Goal: Information Seeking & Learning: Learn about a topic

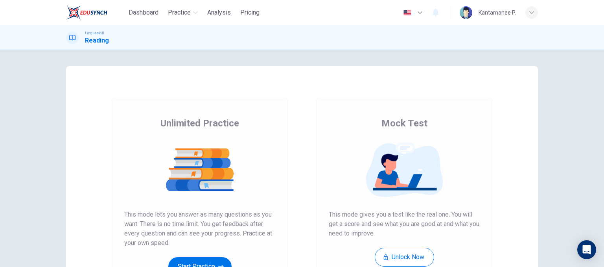
click at [309, 131] on div "Unlimited Practice Mock Test Unlimited Practice This mode lets you answer as ma…" at bounding box center [302, 202] width 472 height 273
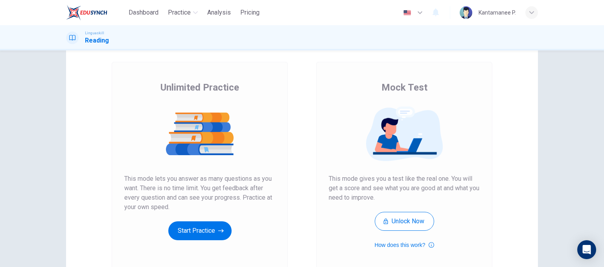
scroll to position [35, 0]
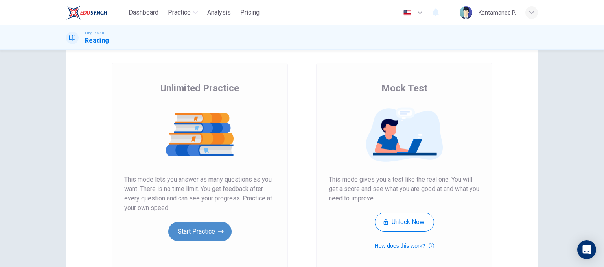
click at [198, 232] on button "Start Practice" at bounding box center [199, 231] width 63 height 19
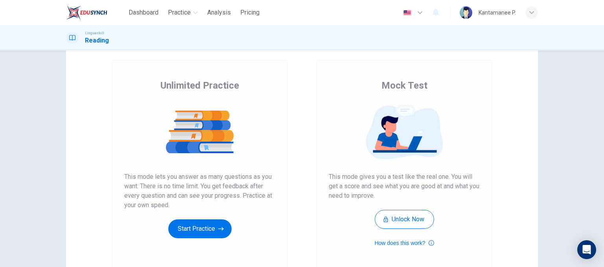
scroll to position [39, 0]
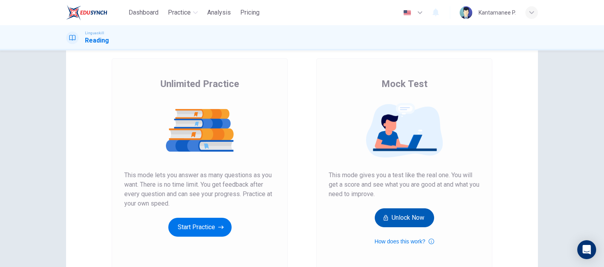
click at [401, 219] on button "Unlock Now" at bounding box center [404, 217] width 59 height 19
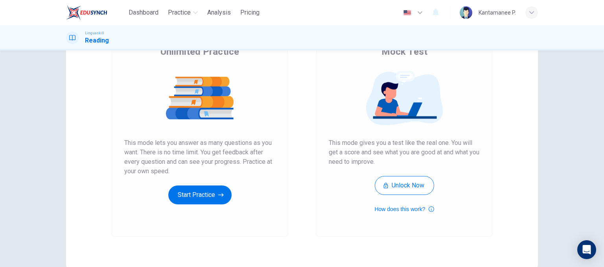
scroll to position [79, 0]
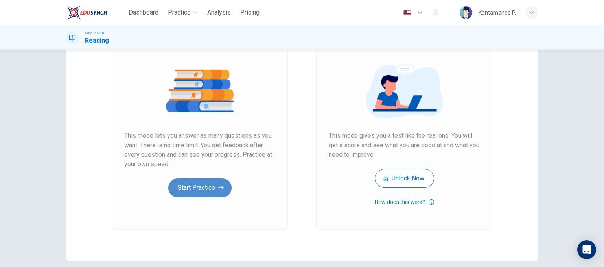
click at [209, 188] on button "Start Practice" at bounding box center [199, 187] width 63 height 19
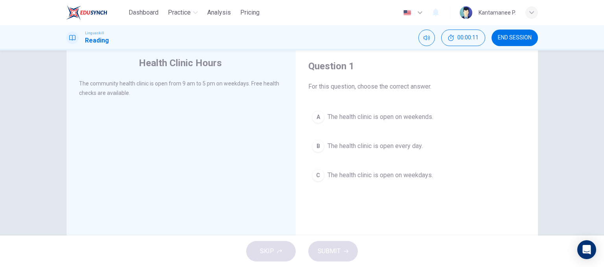
scroll to position [0, 0]
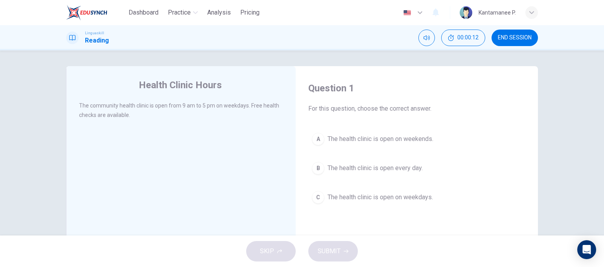
click at [103, 152] on div "Health Clinic Hours The community health clinic is open from 9 am to 5 pm on we…" at bounding box center [181, 202] width 230 height 273
click at [272, 254] on div "SKIP SUBMIT" at bounding box center [302, 250] width 604 height 31
click at [212, 142] on div "Health Clinic Hours The community health clinic is open from 9 am to 5 pm on we…" at bounding box center [181, 202] width 230 height 273
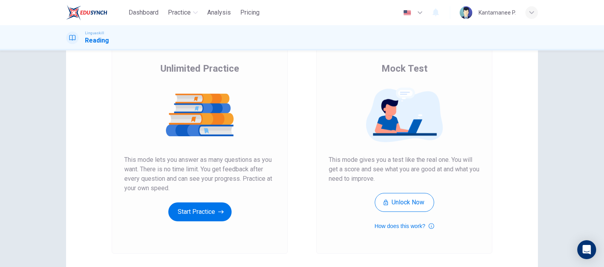
scroll to position [79, 0]
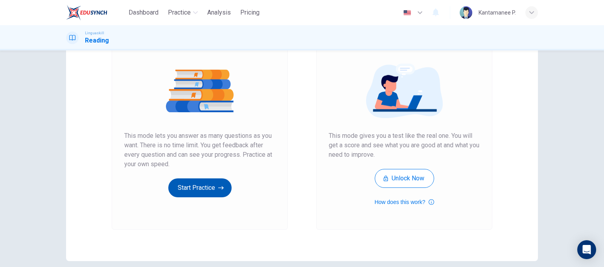
click at [208, 188] on button "Start Practice" at bounding box center [199, 187] width 63 height 19
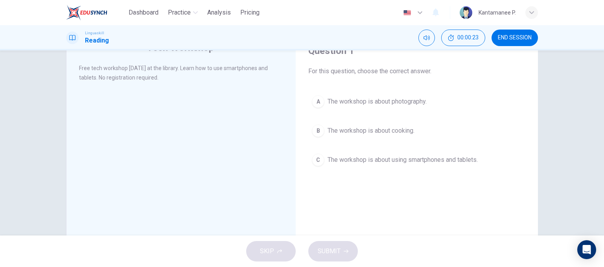
scroll to position [39, 0]
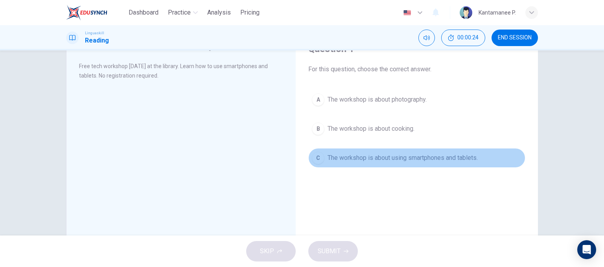
click at [323, 161] on button "C The workshop is about using smartphones and tablets." at bounding box center [417, 158] width 217 height 20
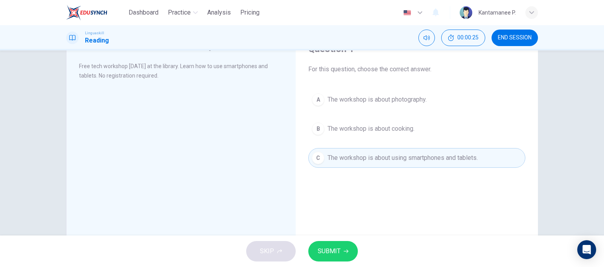
click at [332, 249] on span "SUBMIT" at bounding box center [329, 251] width 23 height 11
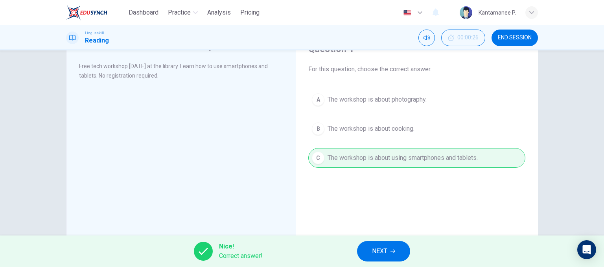
click at [381, 249] on span "NEXT" at bounding box center [379, 251] width 15 height 11
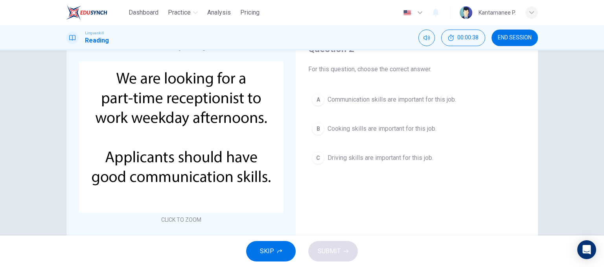
click at [314, 101] on div "A" at bounding box center [318, 99] width 13 height 13
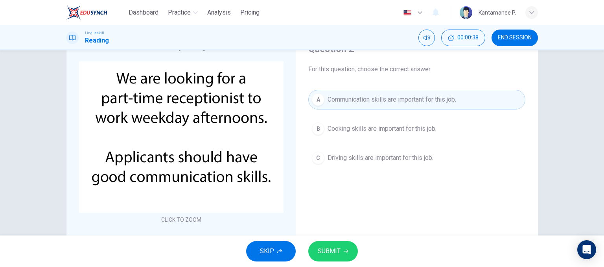
click at [344, 251] on icon "button" at bounding box center [346, 251] width 5 height 5
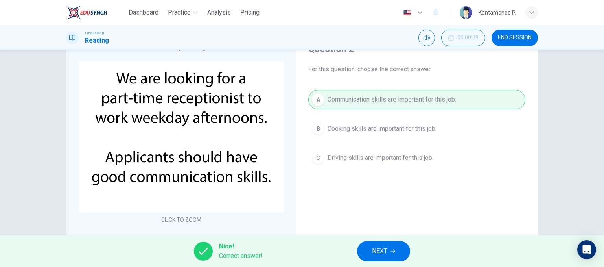
click at [382, 252] on span "NEXT" at bounding box center [379, 251] width 15 height 11
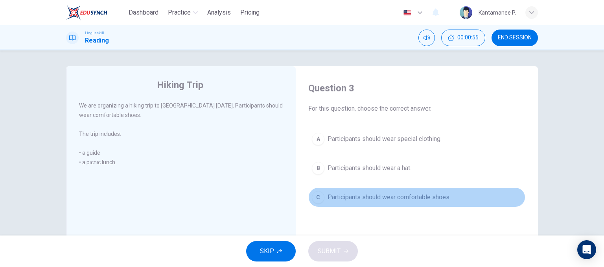
click at [317, 200] on div "C" at bounding box center [318, 197] width 13 height 13
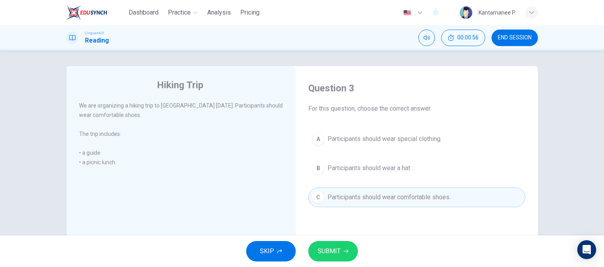
click at [337, 257] on button "SUBMIT" at bounding box center [334, 251] width 50 height 20
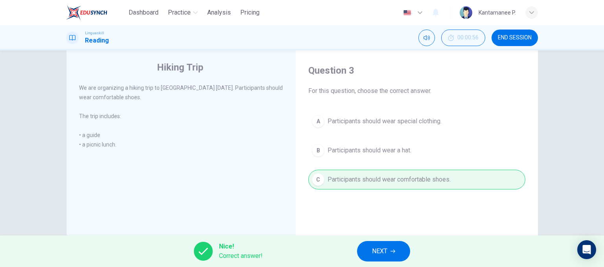
scroll to position [39, 0]
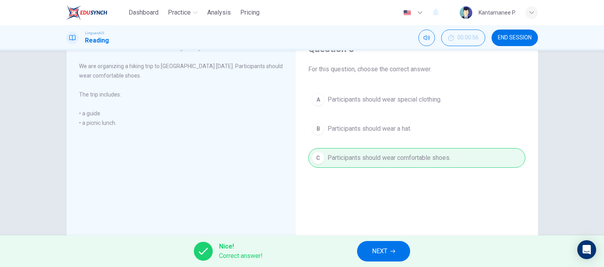
click at [372, 249] on span "NEXT" at bounding box center [379, 251] width 15 height 11
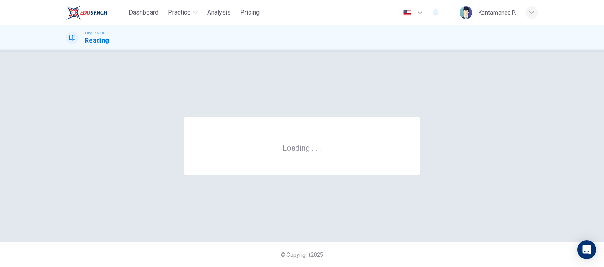
scroll to position [0, 0]
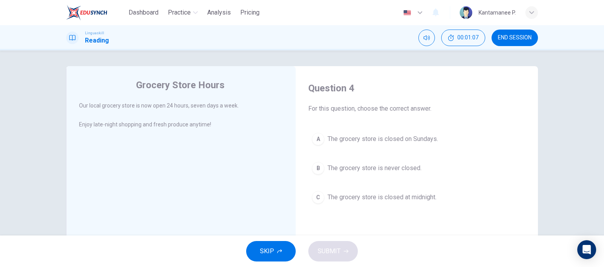
click at [316, 165] on div "B" at bounding box center [318, 168] width 13 height 13
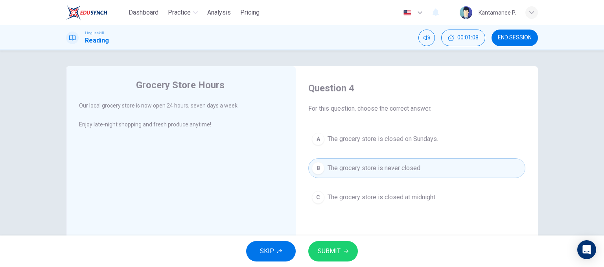
click at [345, 260] on button "SUBMIT" at bounding box center [334, 251] width 50 height 20
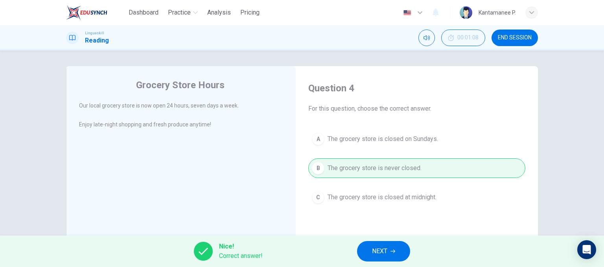
click at [379, 251] on span "NEXT" at bounding box center [379, 251] width 15 height 11
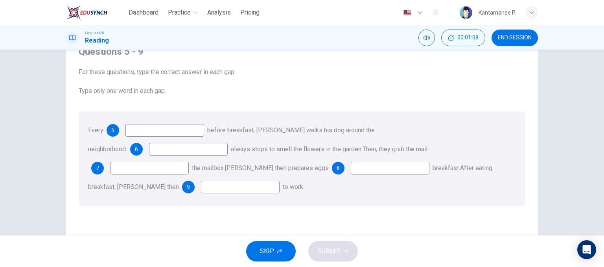
scroll to position [39, 0]
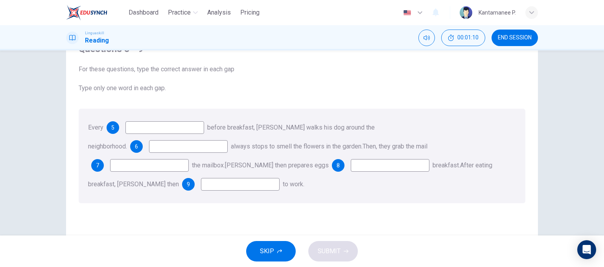
click at [161, 125] on input at bounding box center [165, 127] width 79 height 13
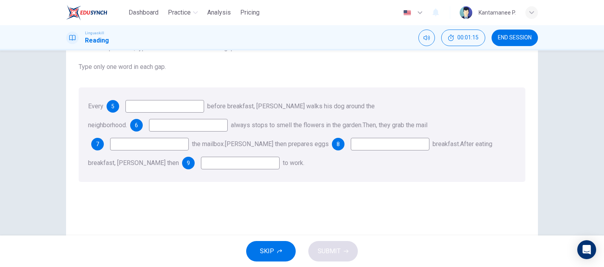
scroll to position [79, 0]
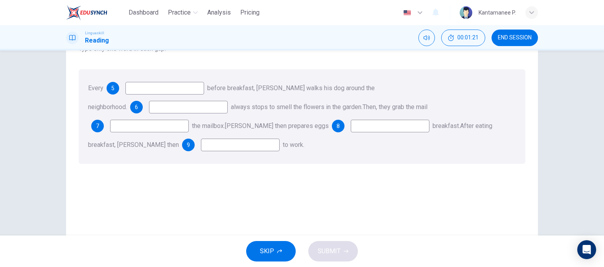
click at [157, 92] on input at bounding box center [165, 88] width 79 height 13
type input "ก"
type input "day"
click at [228, 101] on input at bounding box center [188, 107] width 79 height 13
type input "H"
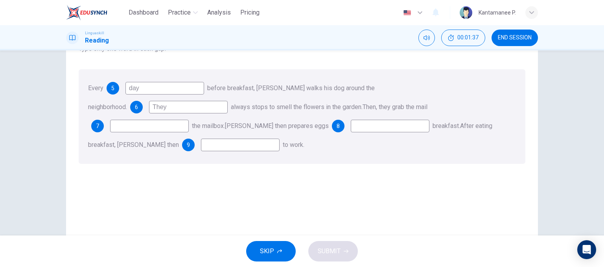
type input "They"
click at [189, 120] on input at bounding box center [149, 126] width 79 height 13
type input "from"
type input "for"
click at [280, 139] on input at bounding box center [240, 145] width 79 height 13
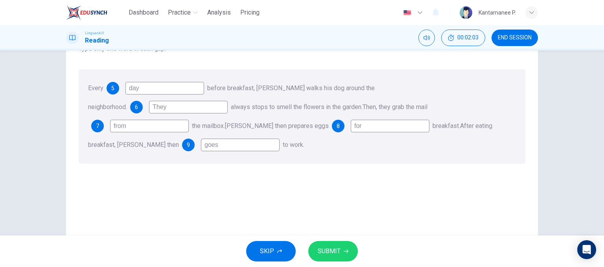
type input "goes"
click at [340, 254] on button "SUBMIT" at bounding box center [334, 251] width 50 height 20
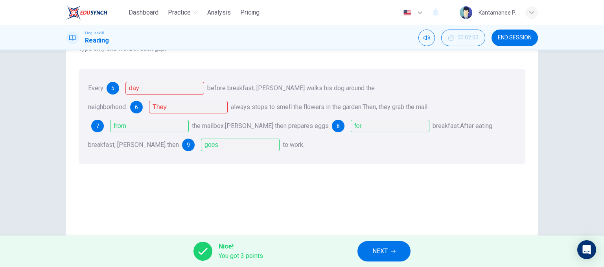
click at [387, 249] on span "NEXT" at bounding box center [380, 251] width 15 height 11
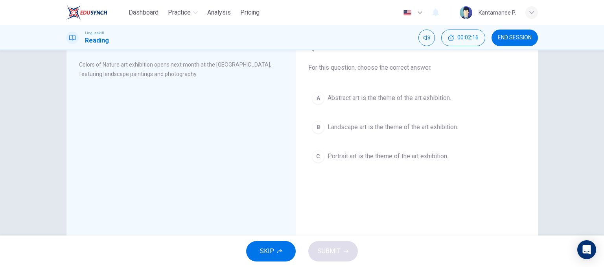
scroll to position [2, 0]
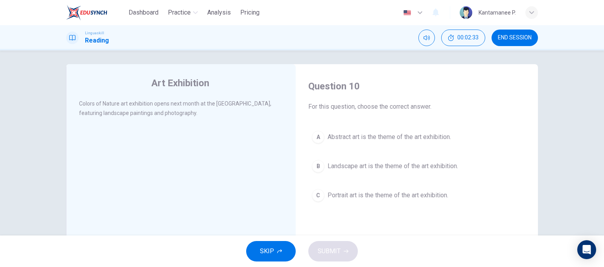
click at [318, 166] on div "B" at bounding box center [318, 166] width 13 height 13
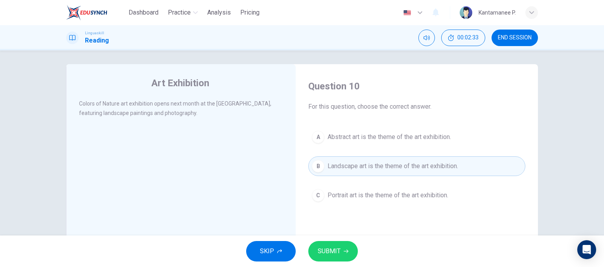
click at [332, 249] on span "SUBMIT" at bounding box center [329, 251] width 23 height 11
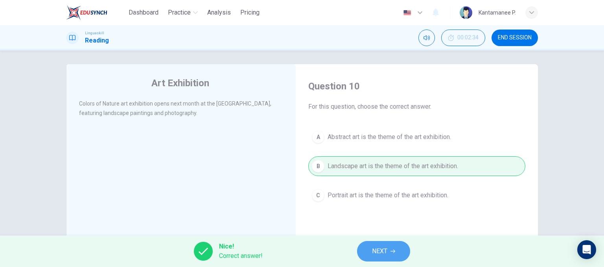
click at [379, 251] on span "NEXT" at bounding box center [379, 251] width 15 height 11
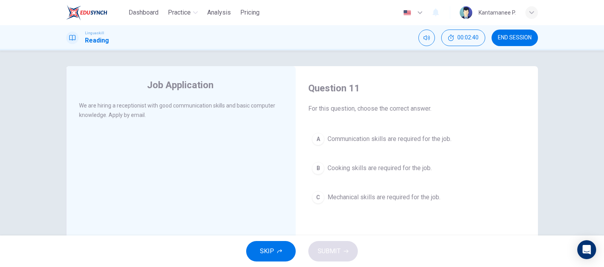
click at [319, 142] on div "A" at bounding box center [318, 139] width 13 height 13
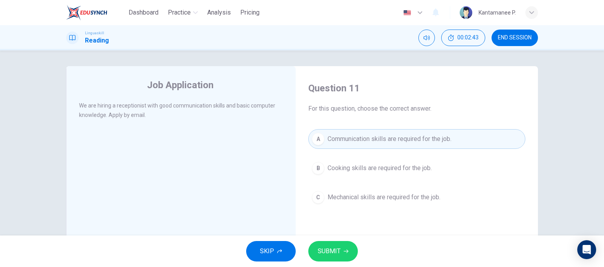
click at [334, 251] on span "SUBMIT" at bounding box center [329, 251] width 23 height 11
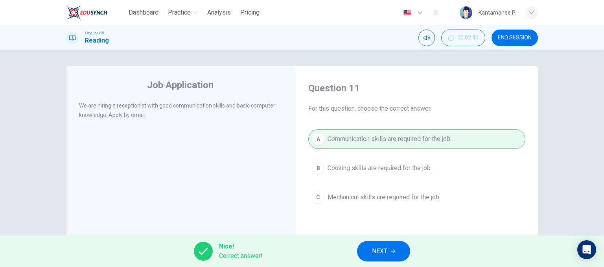
click at [381, 254] on span "NEXT" at bounding box center [379, 251] width 15 height 11
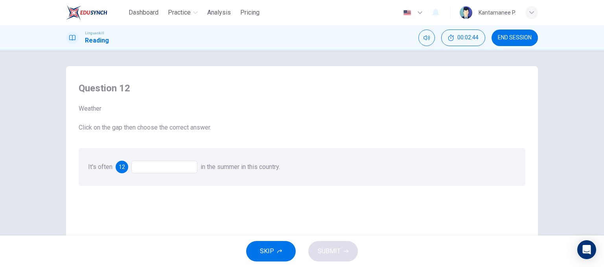
click at [164, 168] on div at bounding box center [164, 167] width 66 height 13
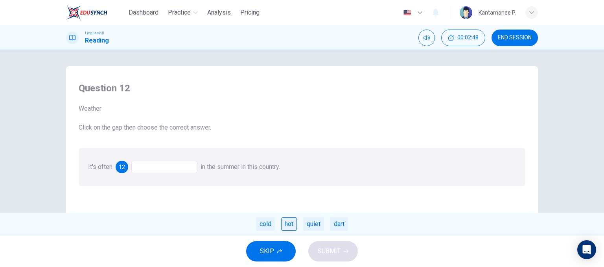
click at [290, 227] on div "hot" at bounding box center [289, 223] width 16 height 13
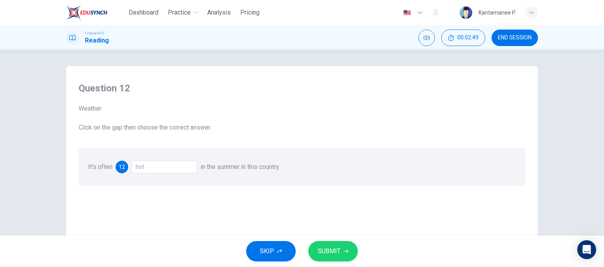
click at [355, 253] on button "SUBMIT" at bounding box center [334, 251] width 50 height 20
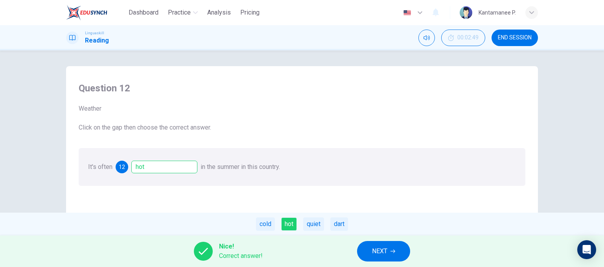
click at [382, 253] on span "NEXT" at bounding box center [379, 251] width 15 height 11
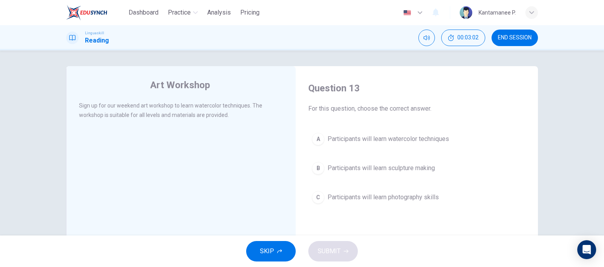
click at [320, 139] on div "A" at bounding box center [318, 139] width 13 height 13
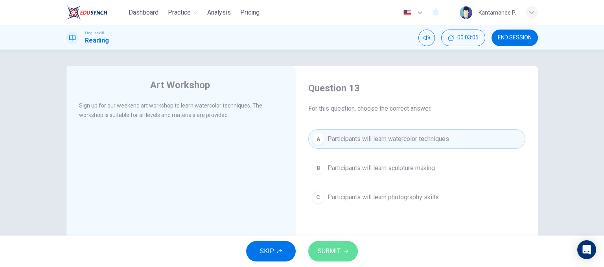
click at [331, 253] on span "SUBMIT" at bounding box center [329, 251] width 23 height 11
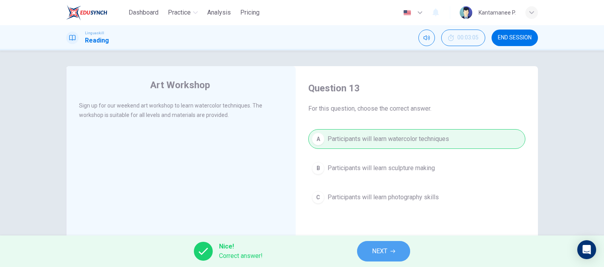
click at [379, 251] on span "NEXT" at bounding box center [379, 251] width 15 height 11
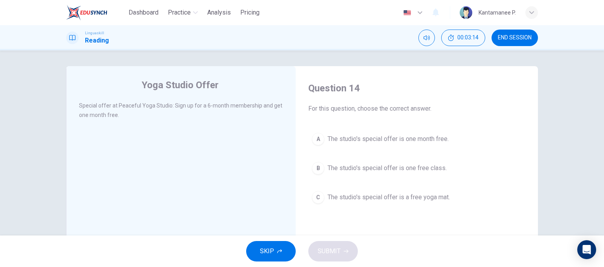
click at [322, 142] on button "A The studio's special offer is one month free." at bounding box center [417, 139] width 217 height 20
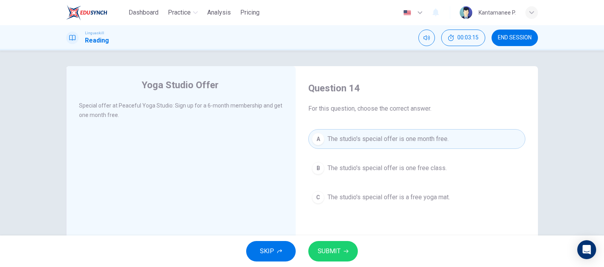
click at [338, 251] on span "SUBMIT" at bounding box center [329, 251] width 23 height 11
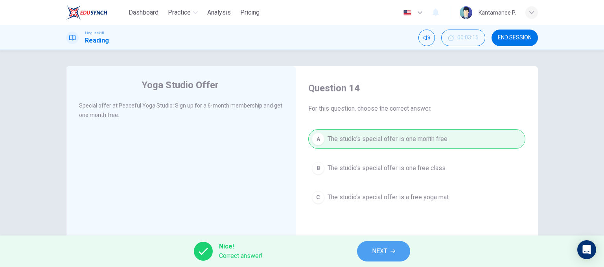
click at [382, 249] on span "NEXT" at bounding box center [379, 251] width 15 height 11
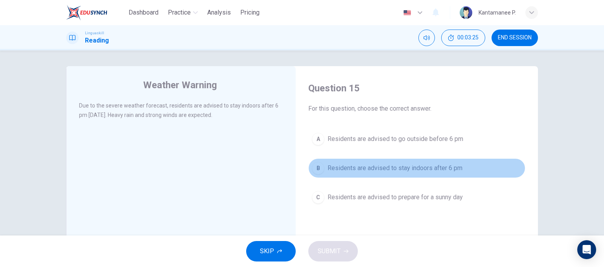
click at [315, 170] on div "B" at bounding box center [318, 168] width 13 height 13
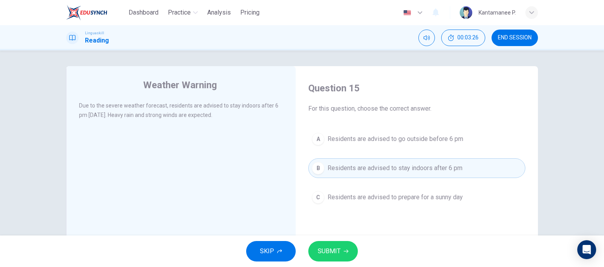
click at [345, 251] on icon "button" at bounding box center [346, 251] width 5 height 5
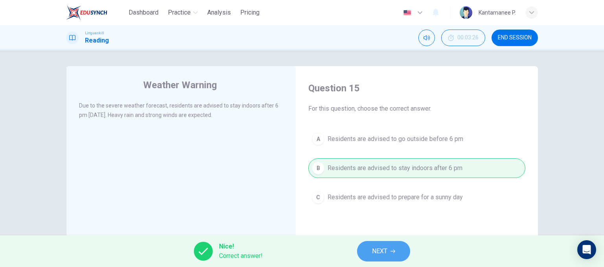
click at [396, 252] on button "NEXT" at bounding box center [383, 251] width 53 height 20
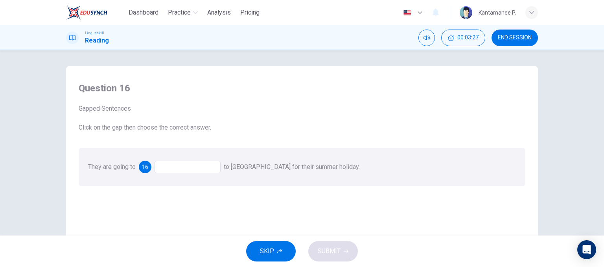
click at [188, 165] on div at bounding box center [188, 167] width 66 height 13
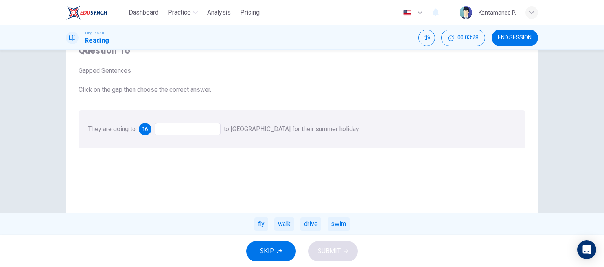
scroll to position [39, 0]
click at [265, 223] on div "fly" at bounding box center [262, 223] width 14 height 13
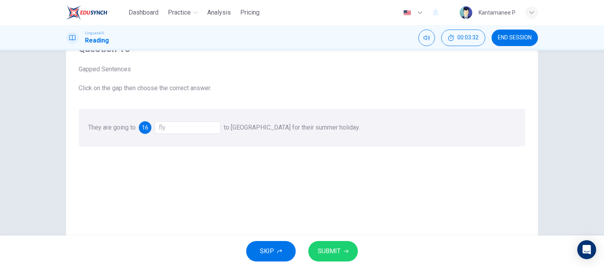
click at [344, 251] on icon "button" at bounding box center [346, 251] width 5 height 4
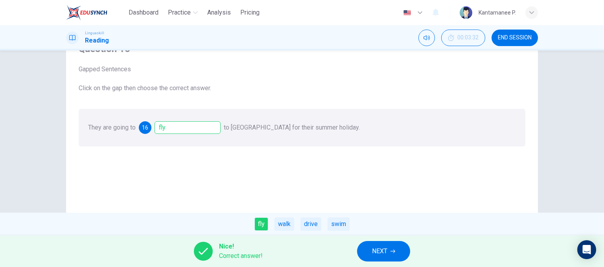
click at [397, 250] on button "NEXT" at bounding box center [383, 251] width 53 height 20
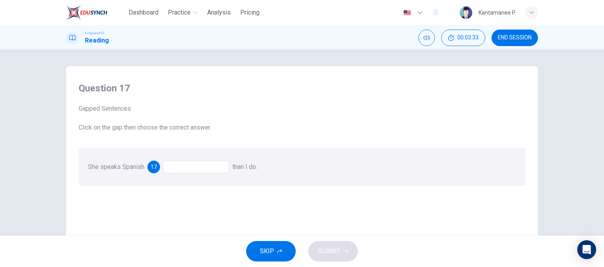
click at [184, 171] on div at bounding box center [196, 167] width 66 height 13
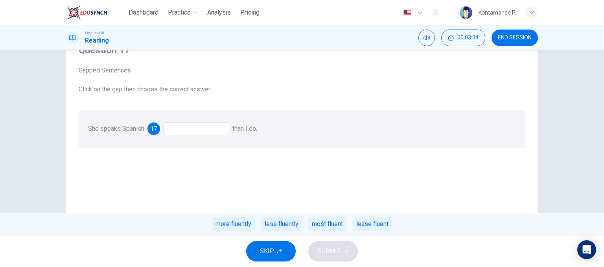
scroll to position [39, 0]
click at [232, 224] on div "more fluently" at bounding box center [233, 223] width 43 height 13
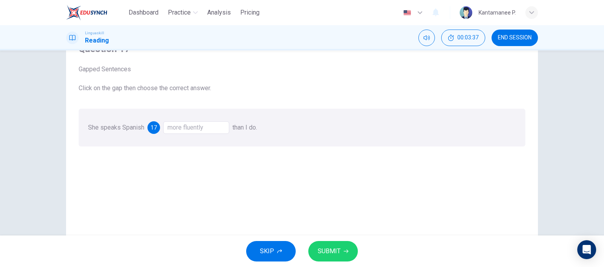
click at [335, 246] on span "SUBMIT" at bounding box center [329, 251] width 23 height 11
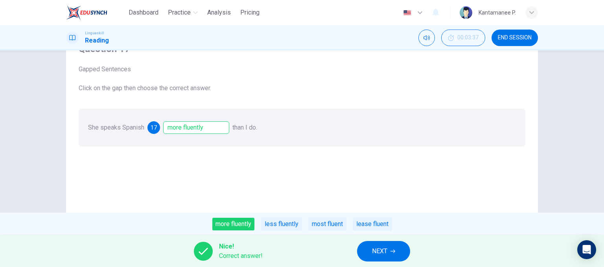
click at [379, 246] on span "NEXT" at bounding box center [379, 251] width 15 height 11
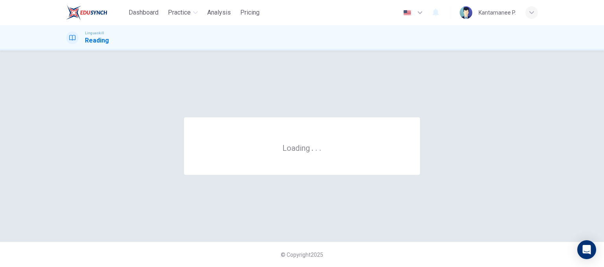
scroll to position [0, 0]
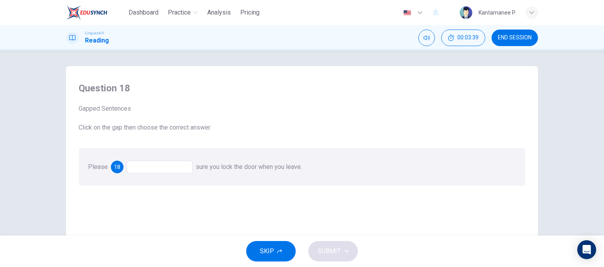
click at [142, 169] on div at bounding box center [160, 167] width 66 height 13
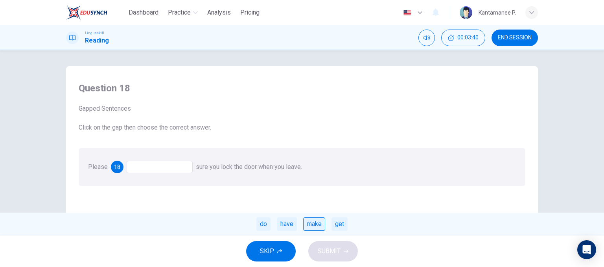
click at [313, 226] on div "make" at bounding box center [314, 223] width 22 height 13
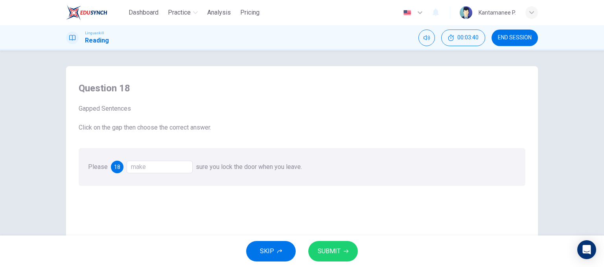
click at [338, 250] on span "SUBMIT" at bounding box center [329, 251] width 23 height 11
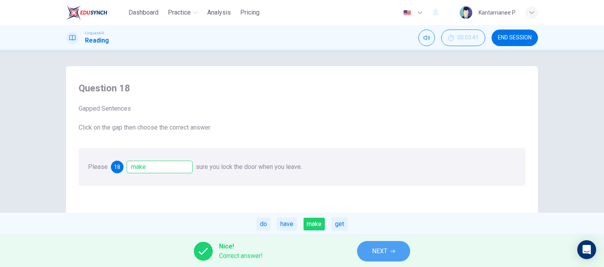
click at [385, 252] on span "NEXT" at bounding box center [379, 251] width 15 height 11
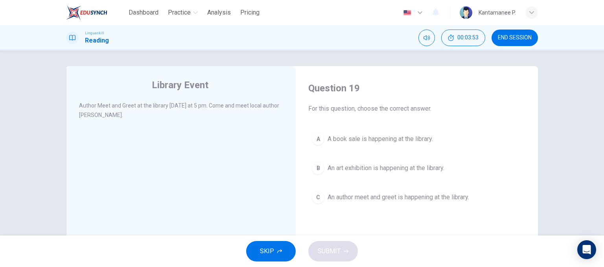
click at [321, 198] on div "C" at bounding box center [318, 197] width 13 height 13
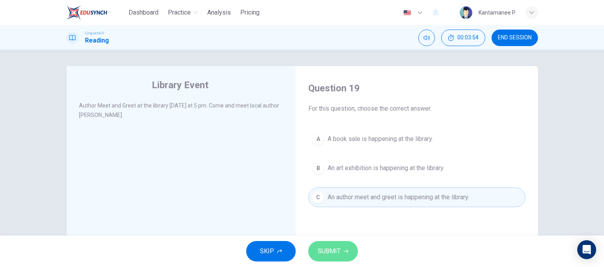
click at [352, 249] on button "SUBMIT" at bounding box center [334, 251] width 50 height 20
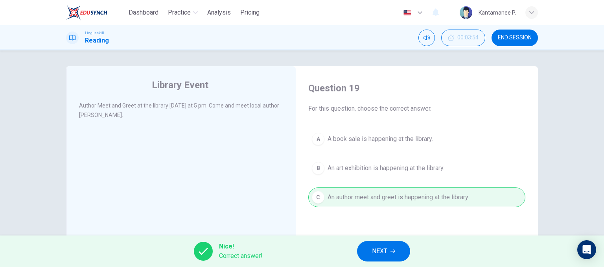
click at [375, 251] on span "NEXT" at bounding box center [379, 251] width 15 height 11
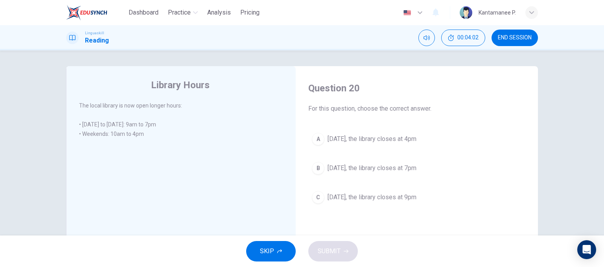
click at [340, 137] on span "On Saturday, the library closes at 4pm" at bounding box center [372, 138] width 89 height 9
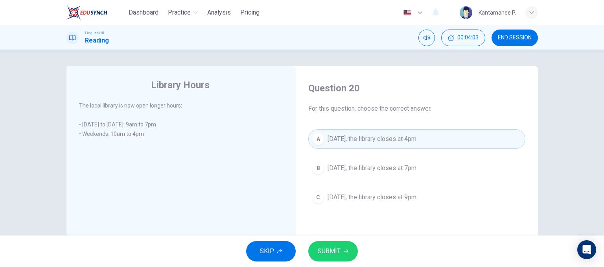
click at [334, 247] on span "SUBMIT" at bounding box center [329, 251] width 23 height 11
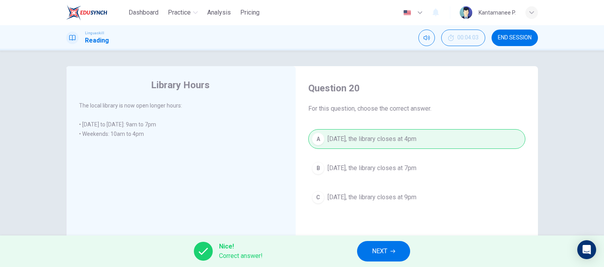
click at [388, 252] on button "NEXT" at bounding box center [383, 251] width 53 height 20
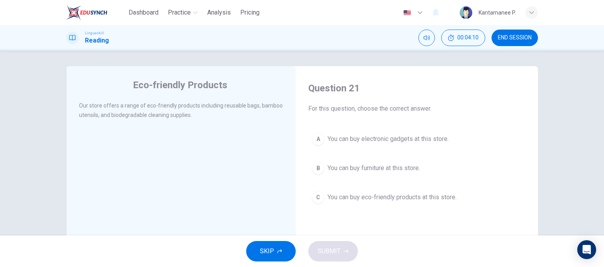
click at [314, 198] on div "C" at bounding box center [318, 197] width 13 height 13
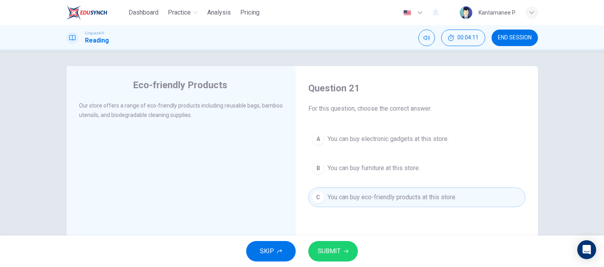
click at [345, 249] on icon "button" at bounding box center [346, 251] width 5 height 5
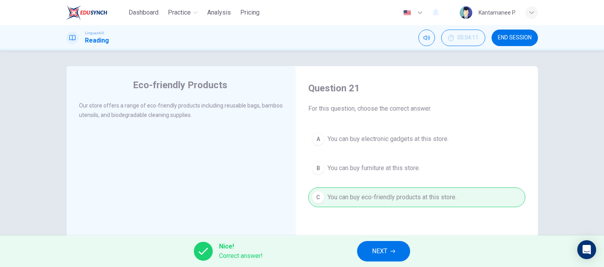
click at [377, 255] on span "NEXT" at bounding box center [379, 251] width 15 height 11
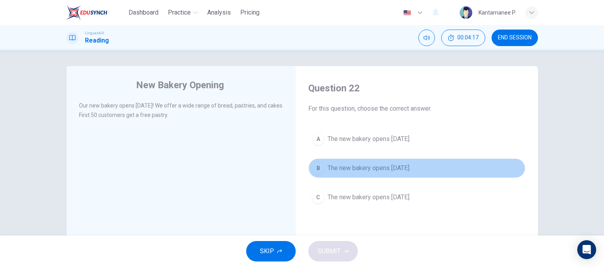
click at [323, 168] on button "B The new bakery opens next Monday." at bounding box center [417, 168] width 217 height 20
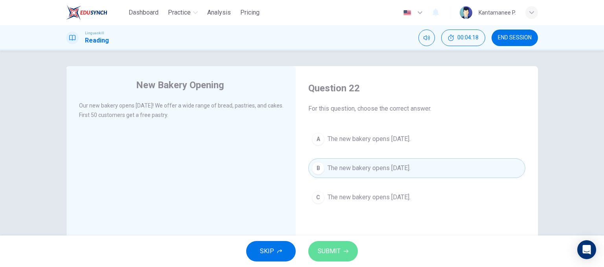
click at [338, 251] on span "SUBMIT" at bounding box center [329, 251] width 23 height 11
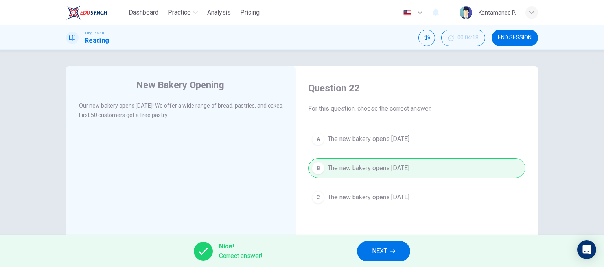
click at [377, 254] on span "NEXT" at bounding box center [379, 251] width 15 height 11
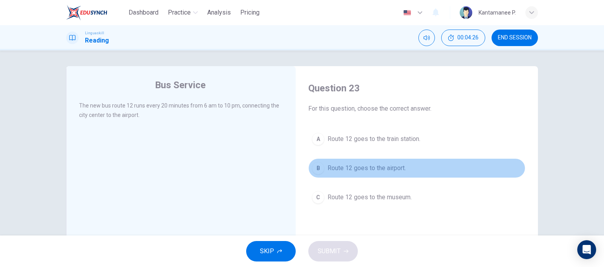
click at [318, 170] on div "B" at bounding box center [318, 168] width 13 height 13
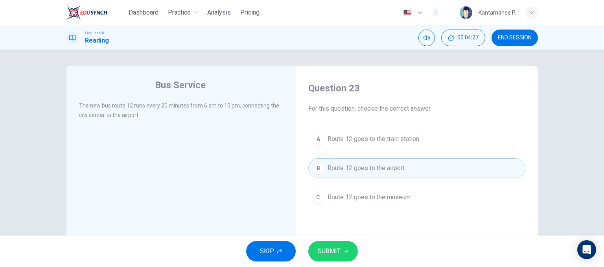
click at [341, 255] on button "SUBMIT" at bounding box center [334, 251] width 50 height 20
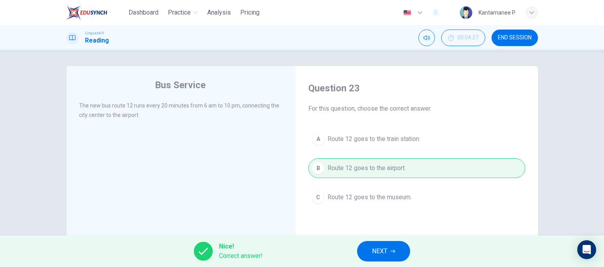
click at [387, 251] on span "NEXT" at bounding box center [379, 251] width 15 height 11
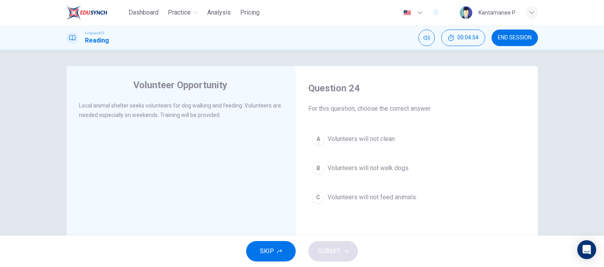
click at [320, 142] on div "A" at bounding box center [318, 139] width 13 height 13
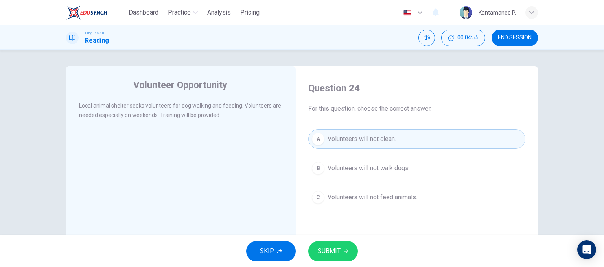
click at [340, 252] on button "SUBMIT" at bounding box center [334, 251] width 50 height 20
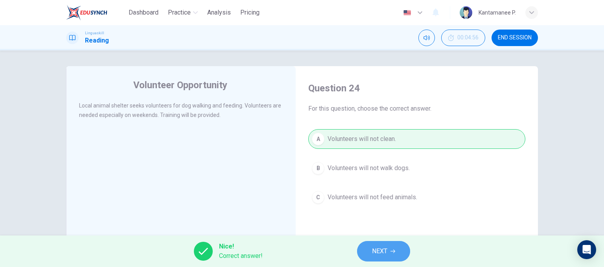
click at [392, 255] on button "NEXT" at bounding box center [383, 251] width 53 height 20
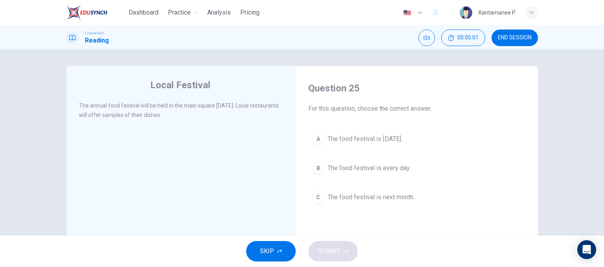
click at [323, 139] on button "A The food festival is next Saturday." at bounding box center [417, 139] width 217 height 20
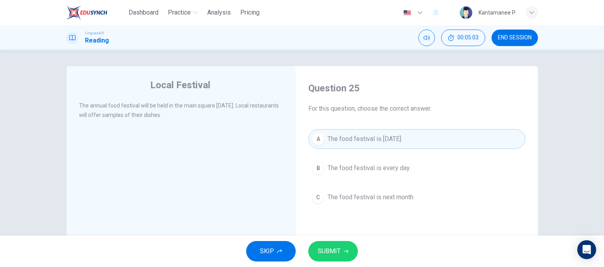
click at [342, 249] on button "SUBMIT" at bounding box center [334, 251] width 50 height 20
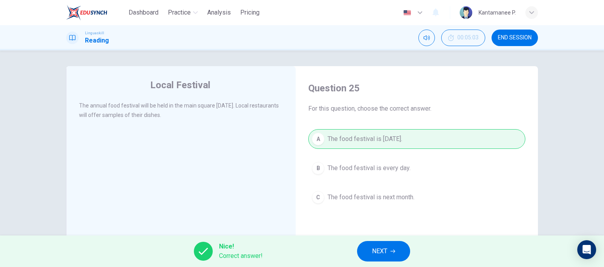
click at [372, 252] on span "NEXT" at bounding box center [379, 251] width 15 height 11
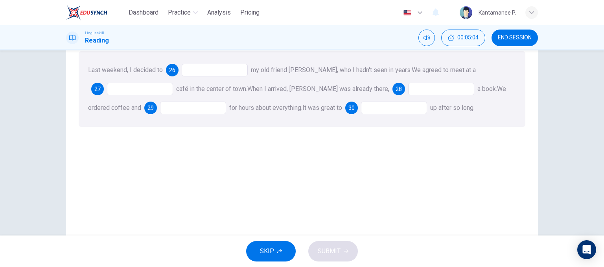
scroll to position [79, 0]
click at [201, 69] on div at bounding box center [215, 69] width 66 height 13
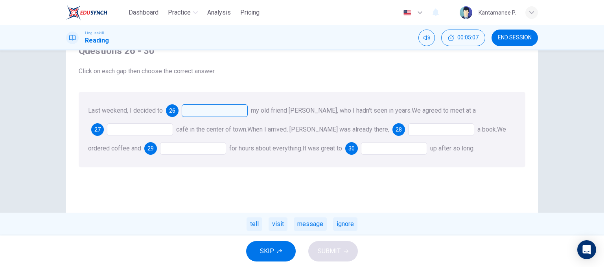
scroll to position [39, 0]
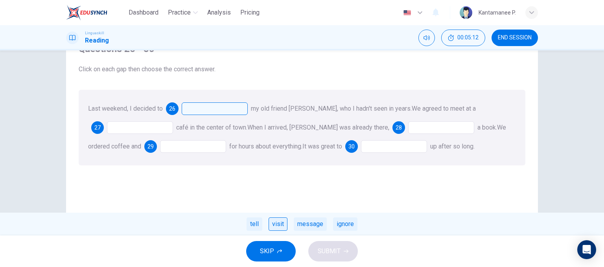
click at [283, 226] on div "visit" at bounding box center [278, 223] width 19 height 13
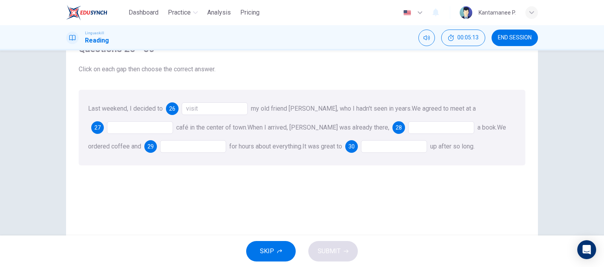
click at [139, 126] on div at bounding box center [140, 127] width 66 height 13
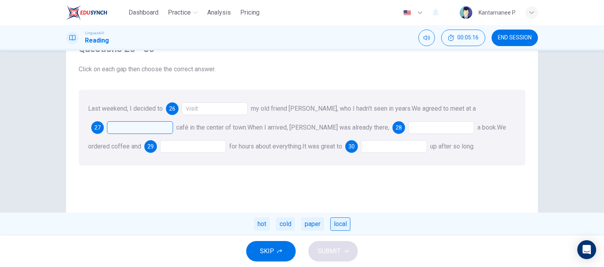
click at [341, 225] on div "local" at bounding box center [341, 223] width 20 height 13
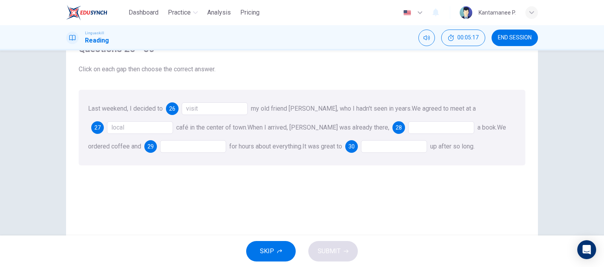
click at [408, 132] on div at bounding box center [441, 127] width 66 height 13
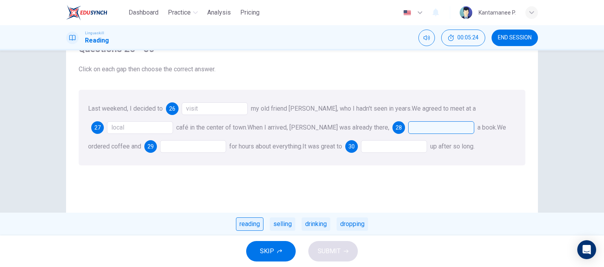
click at [254, 225] on div "reading" at bounding box center [250, 223] width 28 height 13
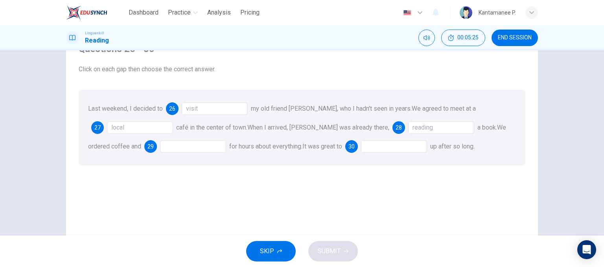
click at [160, 148] on div at bounding box center [193, 146] width 66 height 13
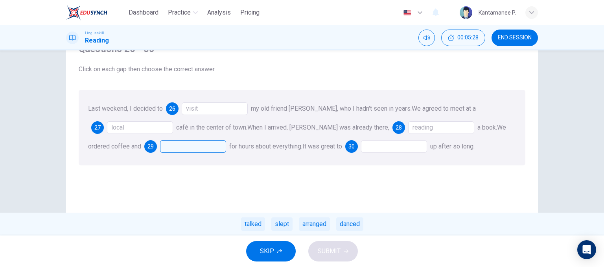
click at [168, 148] on div at bounding box center [193, 146] width 66 height 13
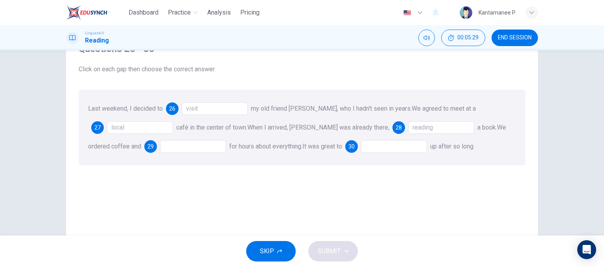
click at [177, 148] on div at bounding box center [193, 146] width 66 height 13
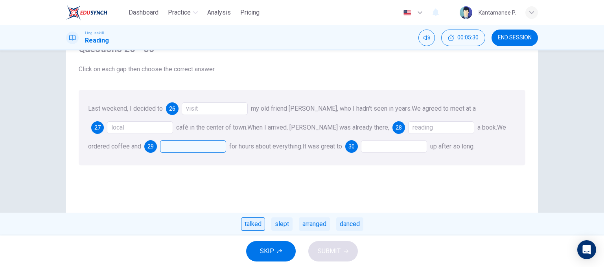
click at [250, 227] on div "talked" at bounding box center [253, 223] width 24 height 13
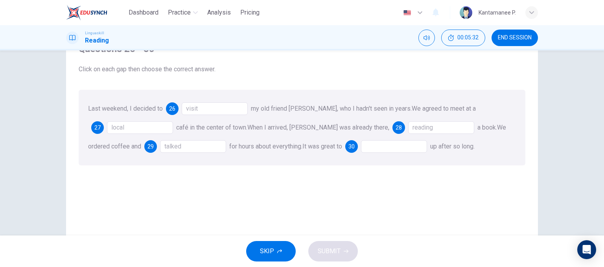
click at [361, 146] on div at bounding box center [394, 146] width 66 height 13
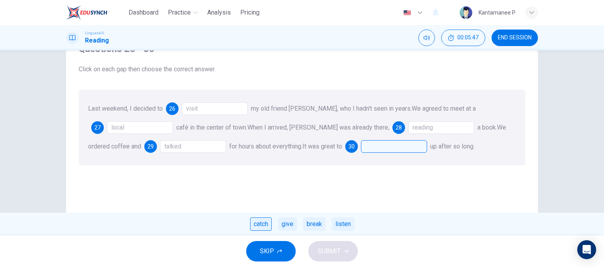
click at [266, 227] on div "catch" at bounding box center [261, 223] width 22 height 13
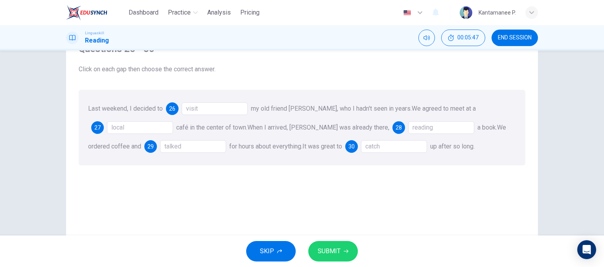
click at [333, 245] on button "SUBMIT" at bounding box center [334, 251] width 50 height 20
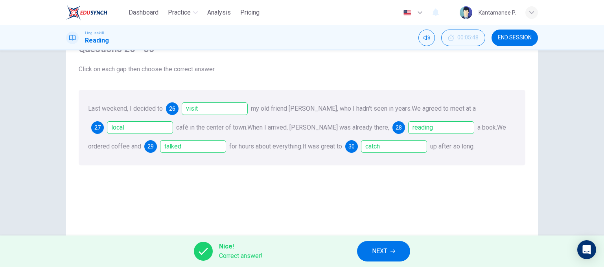
click at [380, 246] on span "NEXT" at bounding box center [379, 251] width 15 height 11
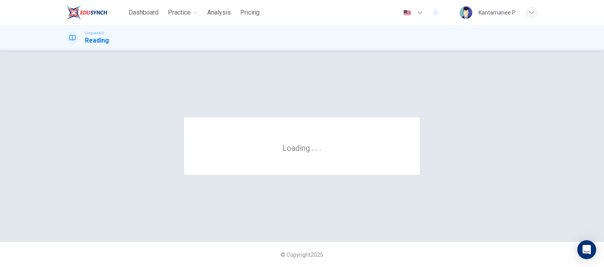
scroll to position [0, 0]
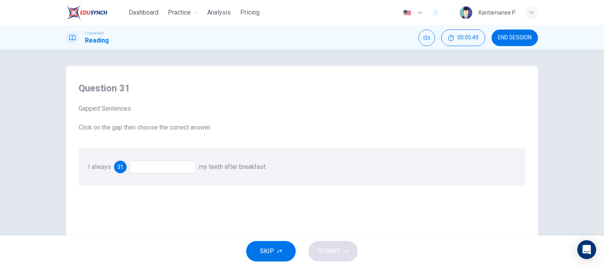
click at [163, 172] on div at bounding box center [163, 167] width 66 height 13
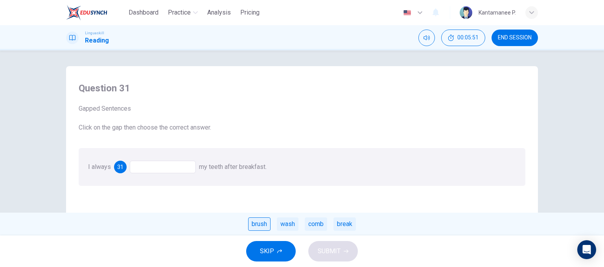
click at [267, 224] on div "brush" at bounding box center [259, 223] width 22 height 13
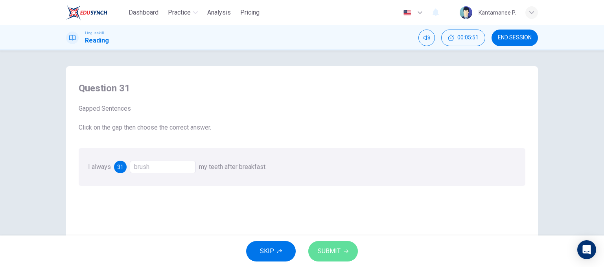
click at [329, 244] on button "SUBMIT" at bounding box center [334, 251] width 50 height 20
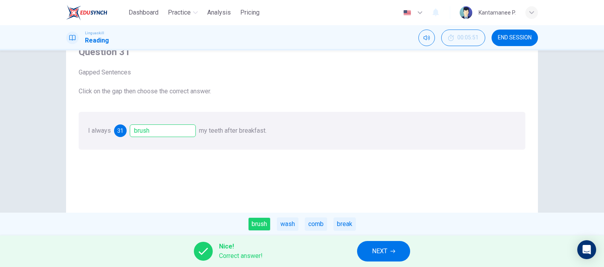
scroll to position [39, 0]
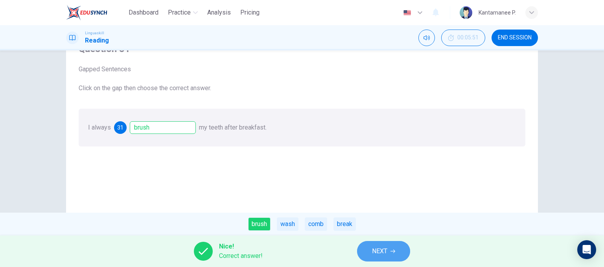
click at [395, 254] on button "NEXT" at bounding box center [383, 251] width 53 height 20
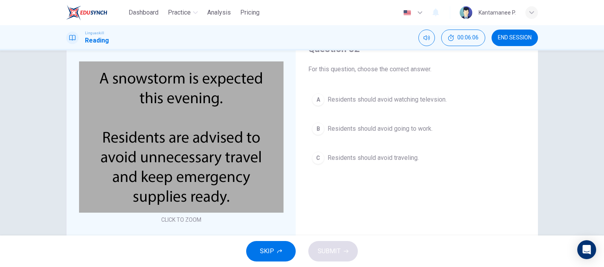
click at [321, 158] on div "C" at bounding box center [318, 158] width 13 height 13
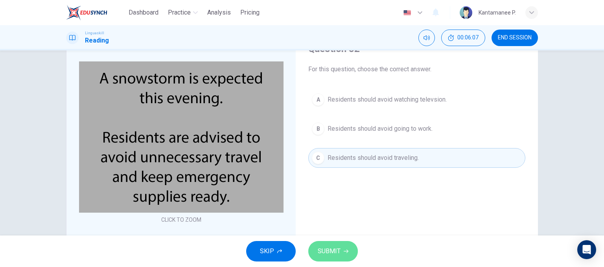
click at [344, 251] on icon "button" at bounding box center [346, 251] width 5 height 4
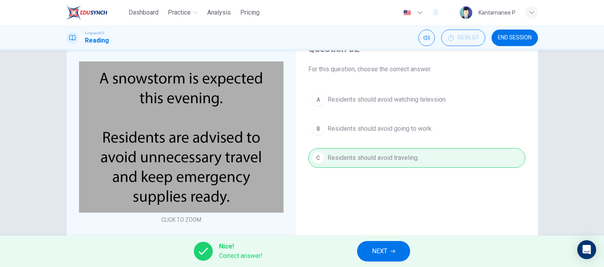
click at [376, 250] on span "NEXT" at bounding box center [379, 251] width 15 height 11
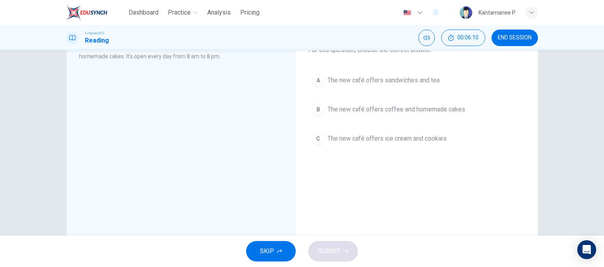
scroll to position [41, 0]
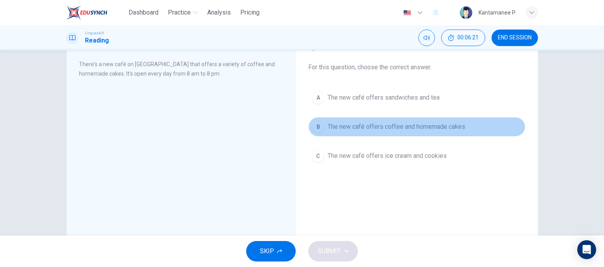
click at [314, 129] on div "B" at bounding box center [318, 126] width 13 height 13
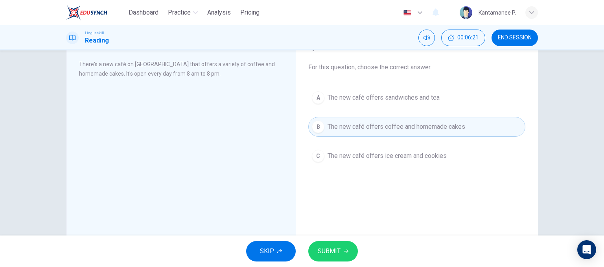
click at [338, 252] on span "SUBMIT" at bounding box center [329, 251] width 23 height 11
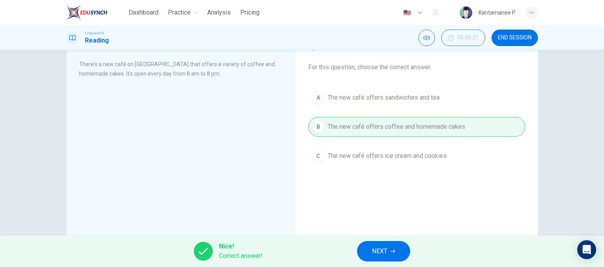
click at [379, 248] on span "NEXT" at bounding box center [379, 251] width 15 height 11
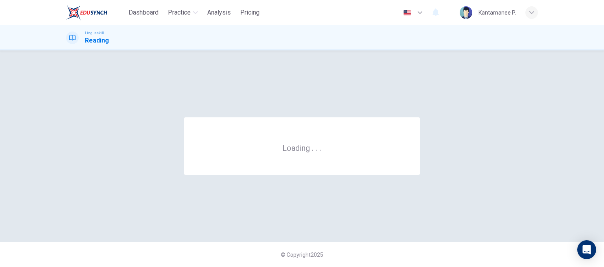
scroll to position [0, 0]
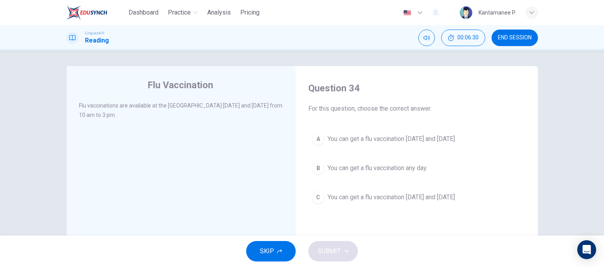
click at [349, 140] on span "You can get a flu vaccination on Monday and Thursday" at bounding box center [391, 138] width 127 height 9
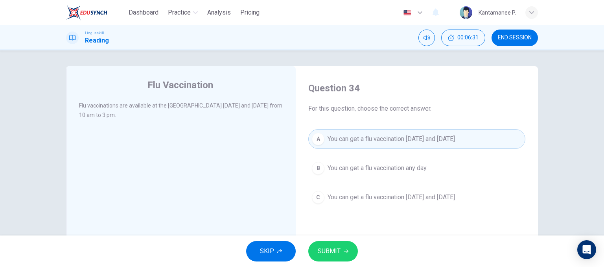
click at [334, 255] on span "SUBMIT" at bounding box center [329, 251] width 23 height 11
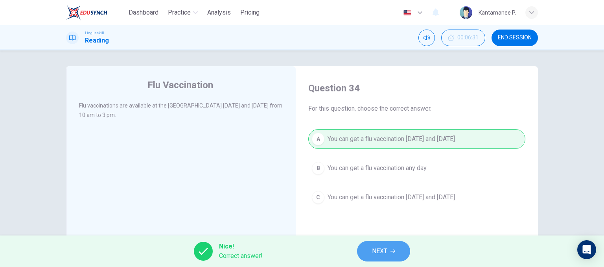
click at [384, 252] on span "NEXT" at bounding box center [379, 251] width 15 height 11
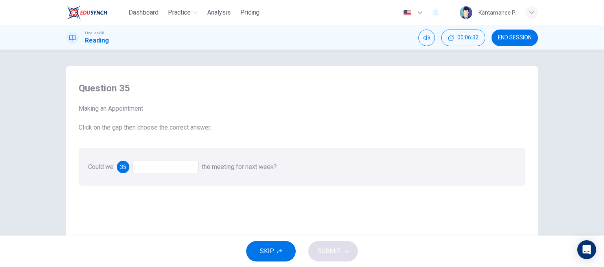
click at [173, 164] on div at bounding box center [166, 167] width 66 height 13
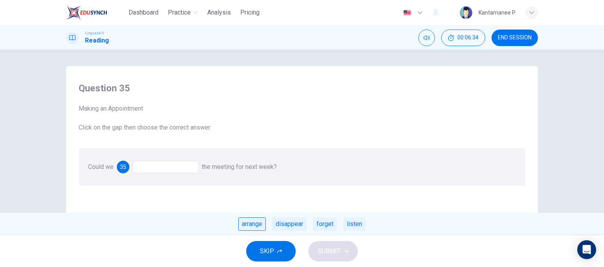
click at [247, 227] on div "arrange" at bounding box center [252, 223] width 28 height 13
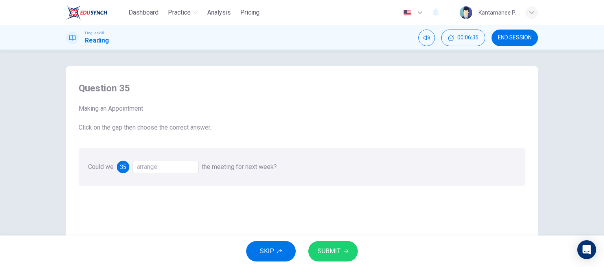
click at [332, 252] on span "SUBMIT" at bounding box center [329, 251] width 23 height 11
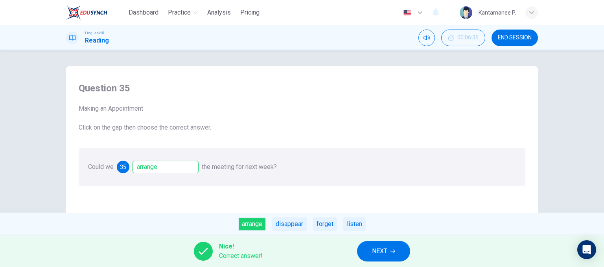
click at [381, 249] on span "NEXT" at bounding box center [379, 251] width 15 height 11
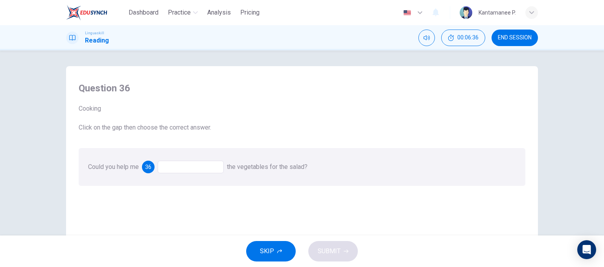
click at [215, 169] on div at bounding box center [191, 167] width 66 height 13
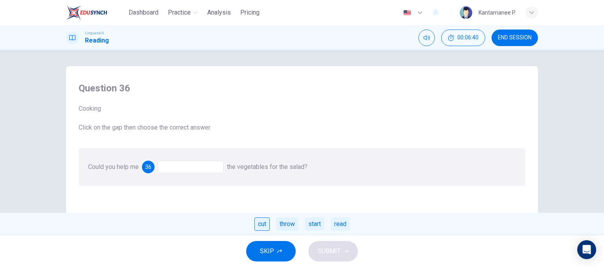
click at [268, 226] on div "cut" at bounding box center [262, 223] width 15 height 13
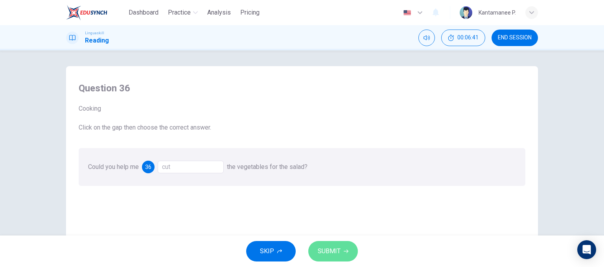
click at [342, 251] on button "SUBMIT" at bounding box center [334, 251] width 50 height 20
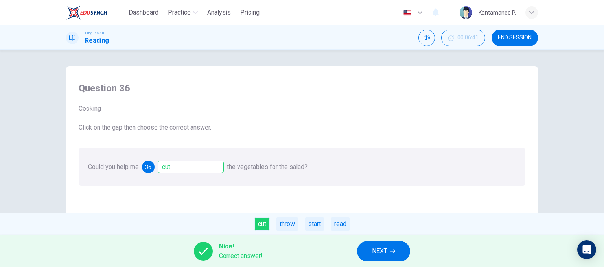
click at [368, 251] on button "NEXT" at bounding box center [383, 251] width 53 height 20
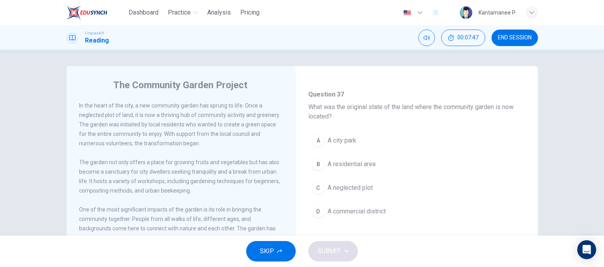
click at [331, 188] on span "A neglected plot" at bounding box center [350, 187] width 45 height 9
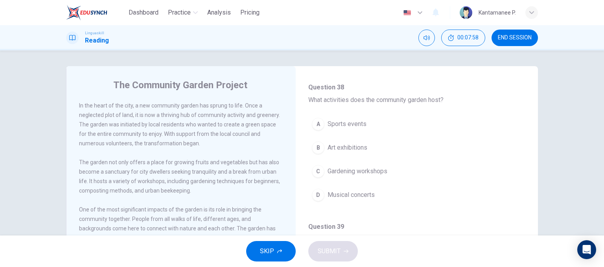
scroll to position [197, 0]
click at [365, 167] on span "Gardening workshops" at bounding box center [358, 169] width 60 height 9
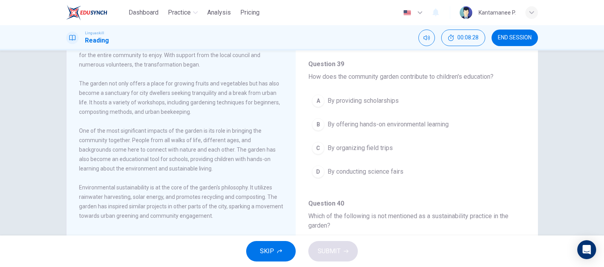
scroll to position [275, 0]
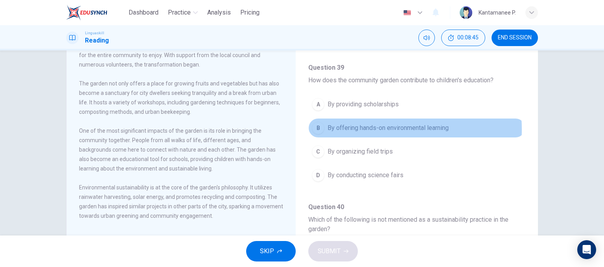
click at [356, 128] on span "By offering hands-on environmental learning" at bounding box center [388, 127] width 121 height 9
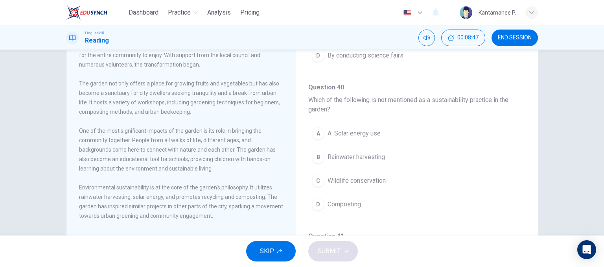
scroll to position [394, 0]
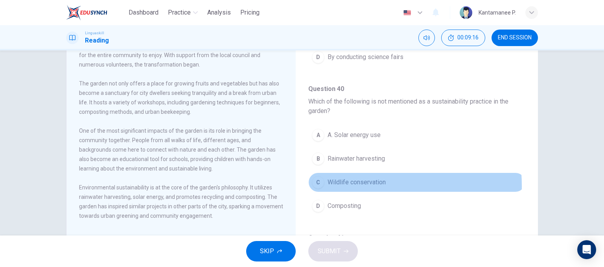
click at [338, 183] on span "Wildlife conservation" at bounding box center [357, 181] width 58 height 9
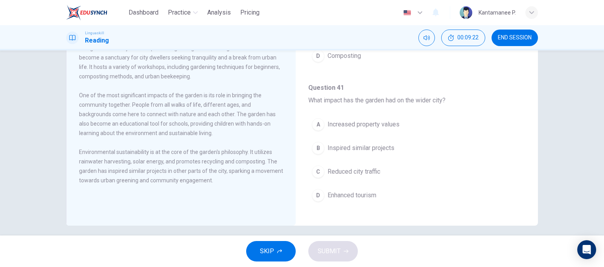
scroll to position [120, 0]
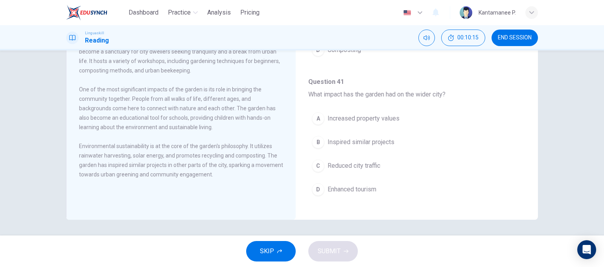
drag, startPoint x: 119, startPoint y: 93, endPoint x: 216, endPoint y: 94, distance: 97.6
click at [216, 94] on span "One of the most significant impacts of the garden is its role in bringing the c…" at bounding box center [177, 108] width 197 height 44
click at [342, 141] on span "Inspired similar projects" at bounding box center [361, 141] width 67 height 9
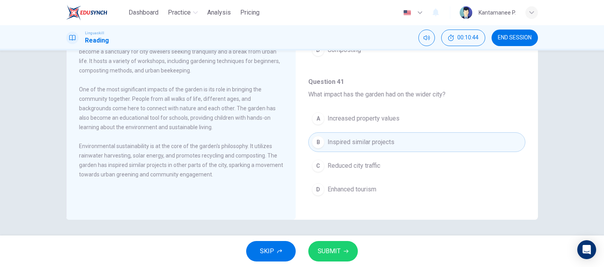
click at [337, 250] on span "SUBMIT" at bounding box center [329, 251] width 23 height 11
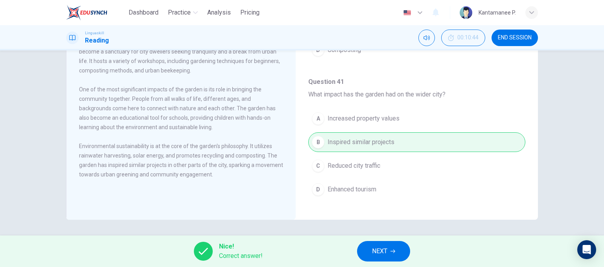
click at [382, 251] on span "NEXT" at bounding box center [379, 251] width 15 height 11
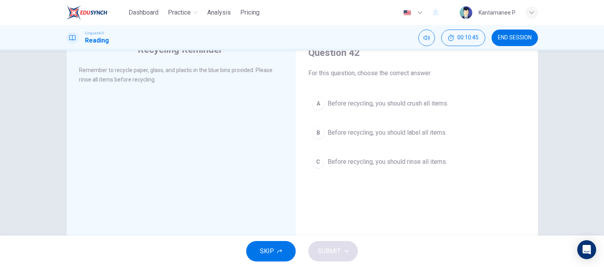
scroll to position [0, 0]
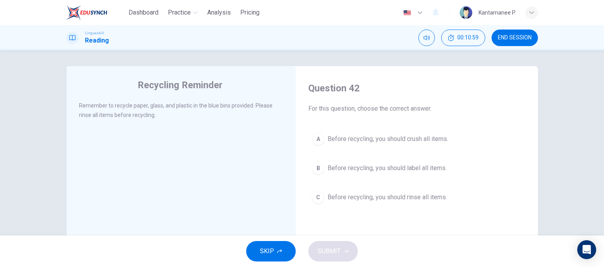
click at [393, 198] on span "Before recycling, you should rinse all items." at bounding box center [388, 196] width 120 height 9
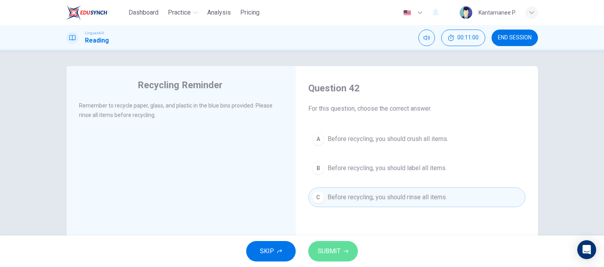
click at [338, 249] on span "SUBMIT" at bounding box center [329, 251] width 23 height 11
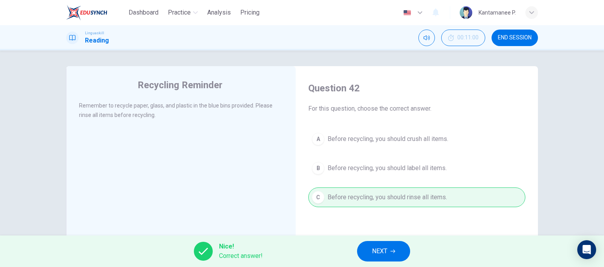
click at [385, 246] on span "NEXT" at bounding box center [379, 251] width 15 height 11
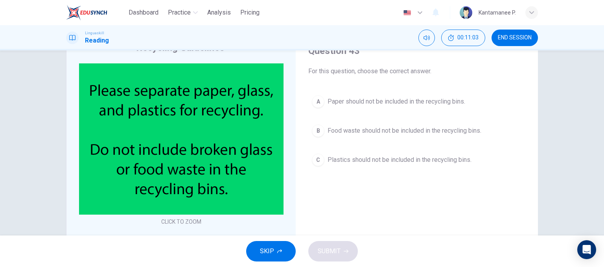
scroll to position [39, 0]
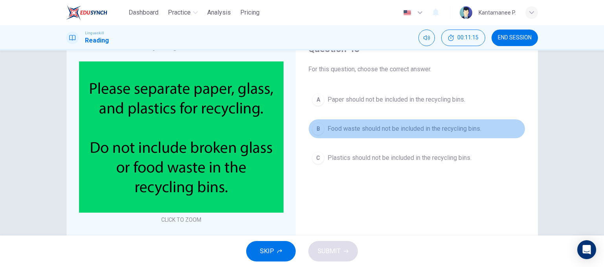
click at [320, 131] on div "B" at bounding box center [318, 128] width 13 height 13
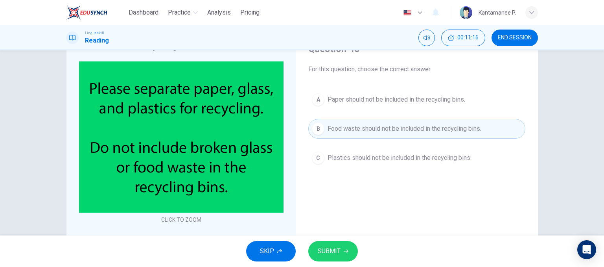
click at [331, 248] on span "SUBMIT" at bounding box center [329, 251] width 23 height 11
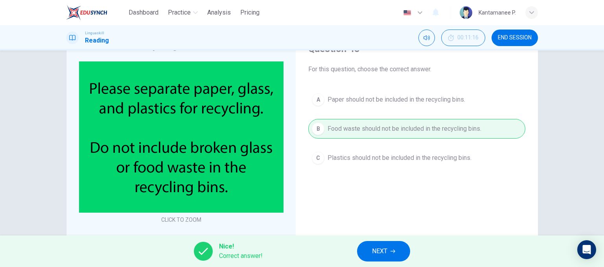
click at [388, 253] on button "NEXT" at bounding box center [383, 251] width 53 height 20
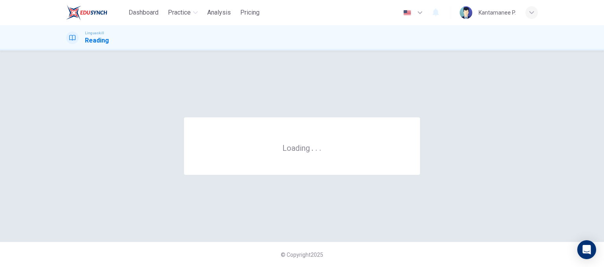
scroll to position [0, 0]
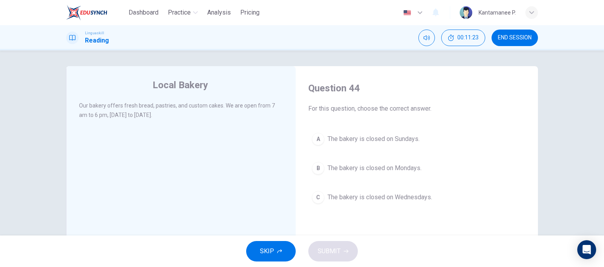
click at [351, 140] on span "The bakery is closed on Sundays." at bounding box center [374, 138] width 92 height 9
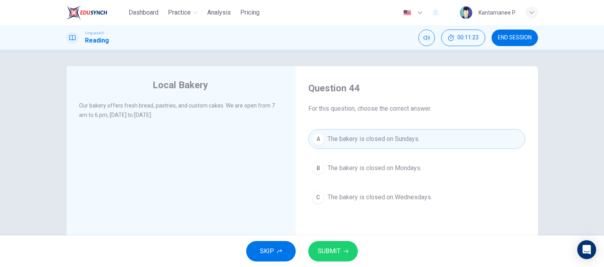
click at [344, 250] on icon "button" at bounding box center [346, 251] width 5 height 5
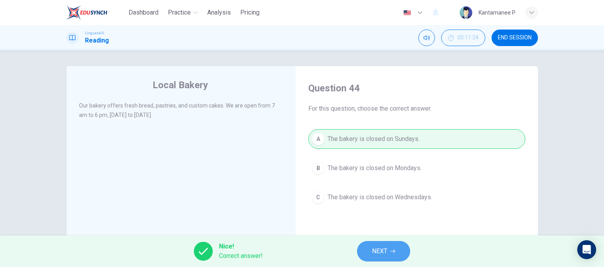
click at [384, 251] on span "NEXT" at bounding box center [379, 251] width 15 height 11
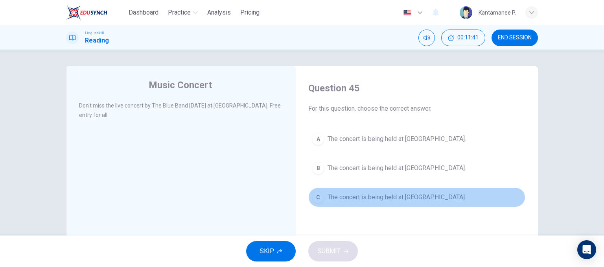
click at [355, 200] on span "The concert is being held at City Park." at bounding box center [397, 196] width 139 height 9
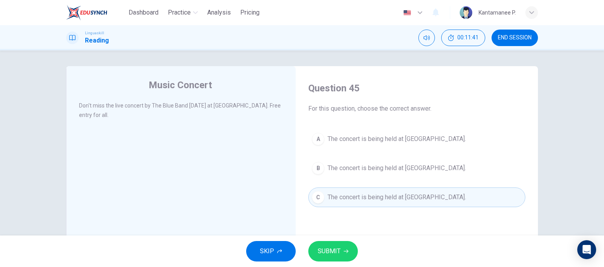
click at [344, 249] on icon "button" at bounding box center [346, 251] width 5 height 5
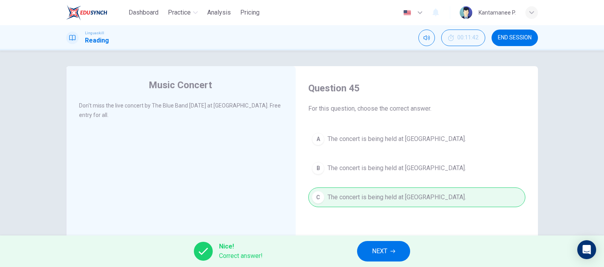
click at [392, 249] on icon "button" at bounding box center [393, 251] width 5 height 5
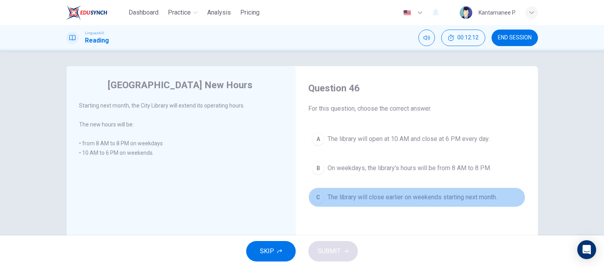
click at [318, 202] on div "C" at bounding box center [318, 197] width 13 height 13
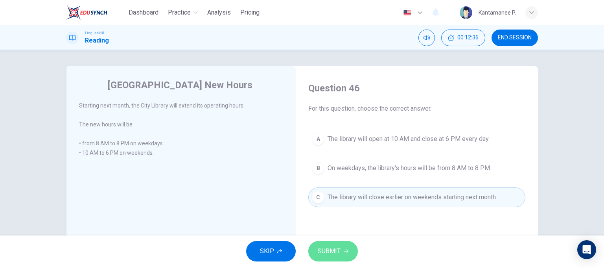
click at [338, 247] on span "SUBMIT" at bounding box center [329, 251] width 23 height 11
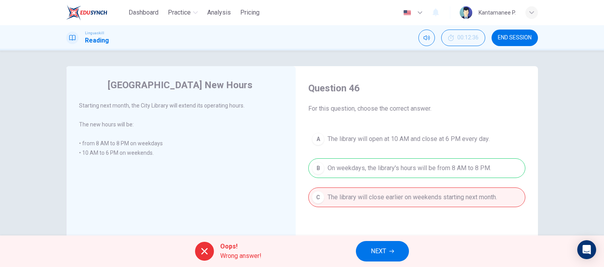
click at [381, 252] on span "NEXT" at bounding box center [378, 251] width 15 height 11
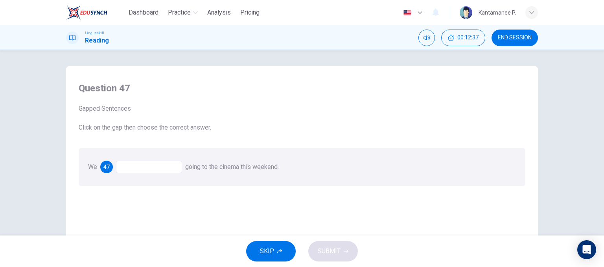
click at [176, 170] on div at bounding box center [149, 167] width 66 height 13
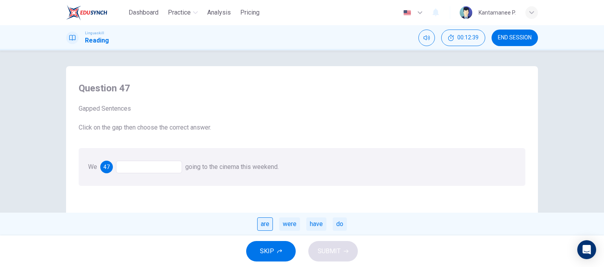
click at [264, 224] on div "are" at bounding box center [265, 223] width 16 height 13
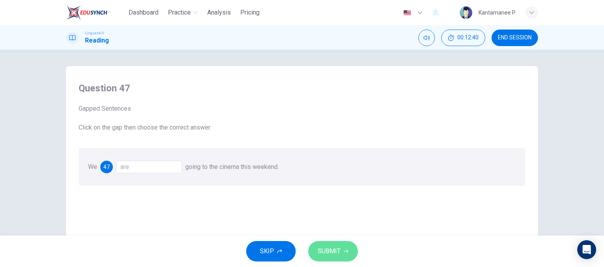
click at [329, 246] on span "SUBMIT" at bounding box center [329, 251] width 23 height 11
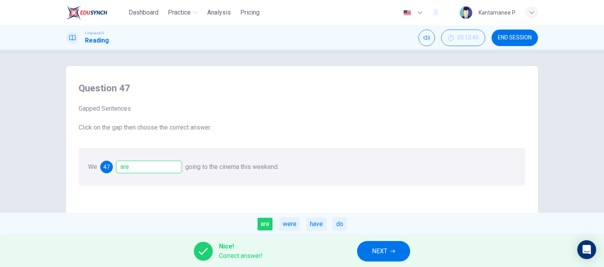
click at [375, 254] on span "NEXT" at bounding box center [379, 251] width 15 height 11
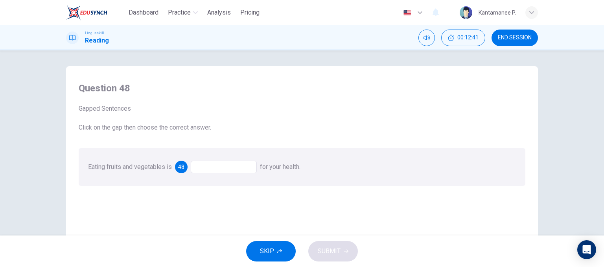
click at [212, 166] on div at bounding box center [224, 167] width 66 height 13
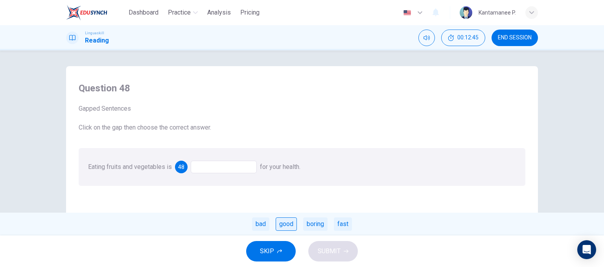
click at [282, 227] on div "good" at bounding box center [286, 223] width 21 height 13
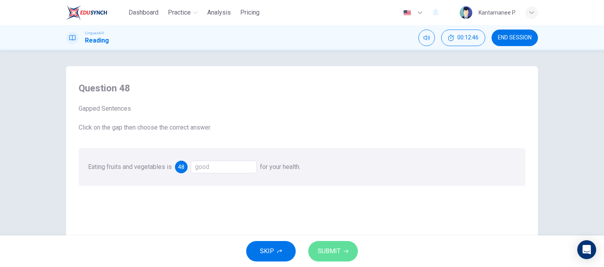
click at [332, 255] on span "SUBMIT" at bounding box center [329, 251] width 23 height 11
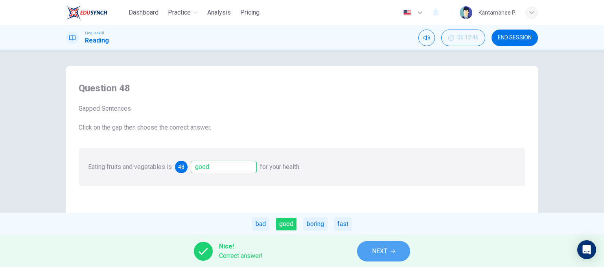
click at [371, 251] on button "NEXT" at bounding box center [383, 251] width 53 height 20
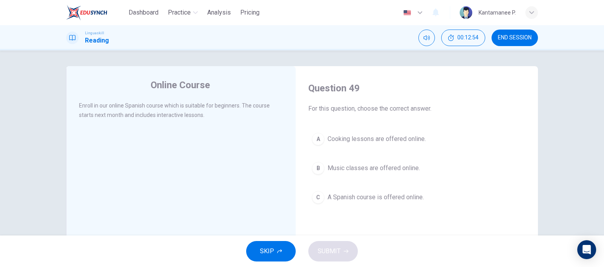
click at [338, 200] on span "A Spanish course is offered online." at bounding box center [376, 196] width 96 height 9
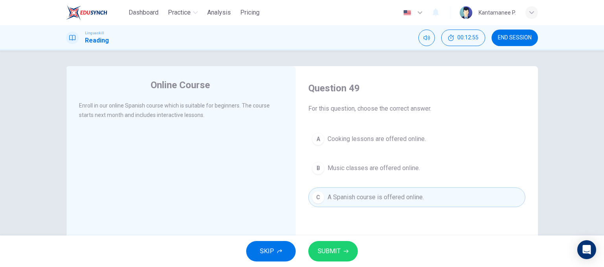
click at [342, 250] on button "SUBMIT" at bounding box center [334, 251] width 50 height 20
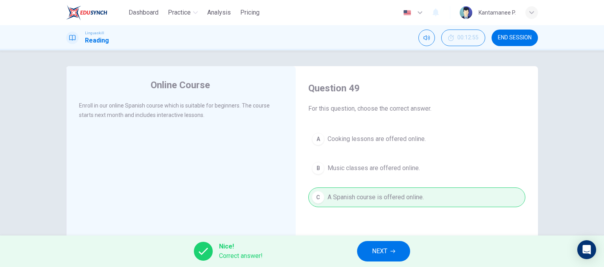
click at [391, 258] on button "NEXT" at bounding box center [383, 251] width 53 height 20
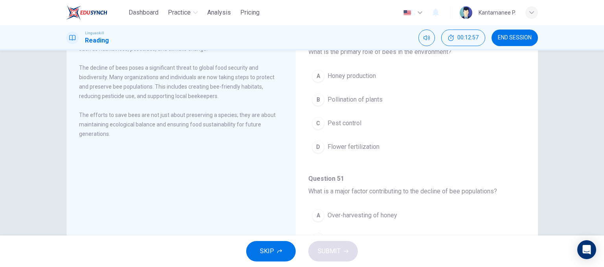
scroll to position [120, 0]
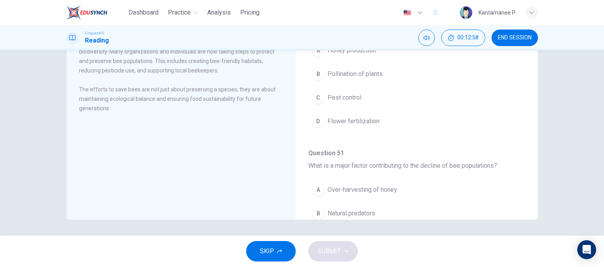
click at [524, 41] on button "END SESSION" at bounding box center [515, 38] width 46 height 17
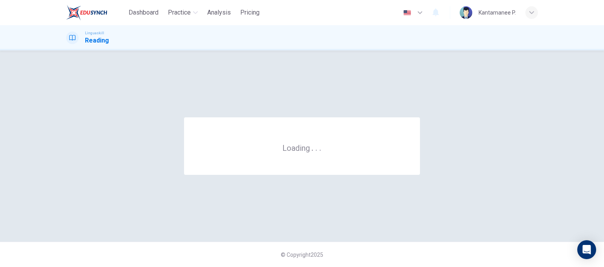
scroll to position [0, 0]
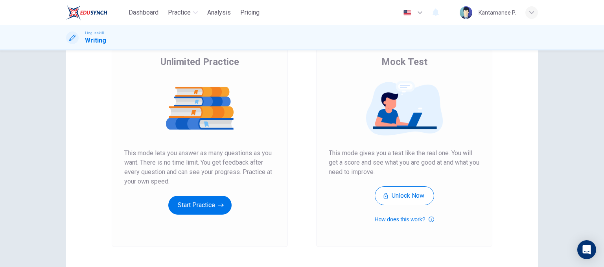
scroll to position [79, 0]
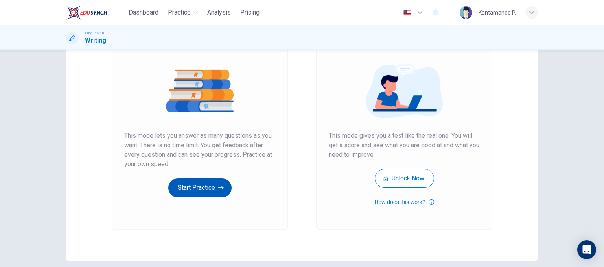
click at [205, 185] on button "Start Practice" at bounding box center [199, 187] width 63 height 19
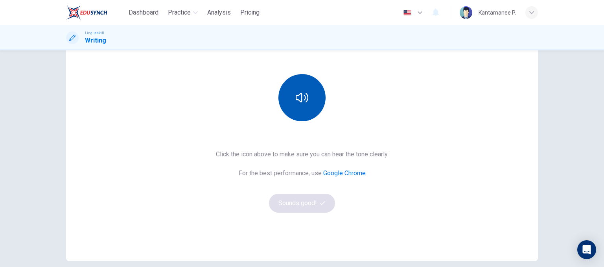
click at [297, 95] on icon "button" at bounding box center [302, 97] width 13 height 9
click at [309, 203] on button "Sounds good!" at bounding box center [302, 203] width 66 height 19
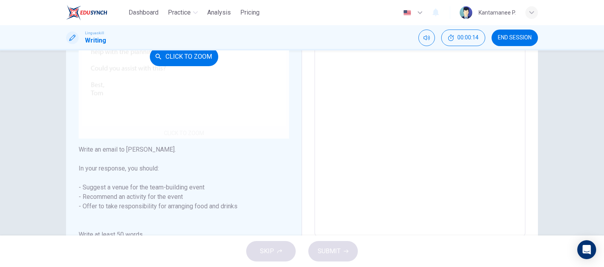
scroll to position [197, 0]
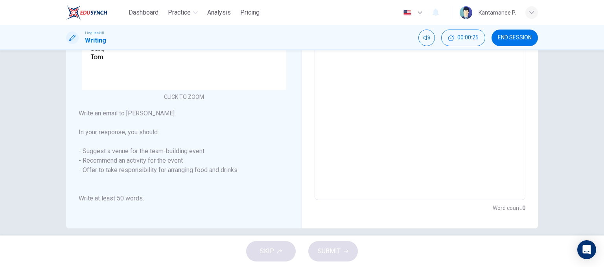
click at [403, 104] on textarea at bounding box center [420, 49] width 200 height 290
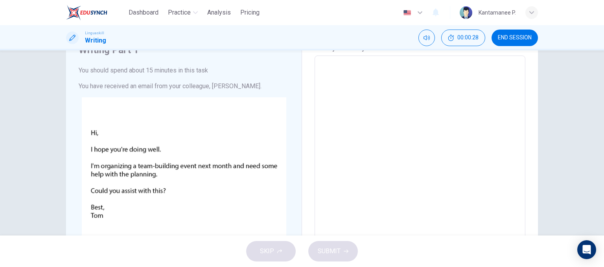
scroll to position [39, 0]
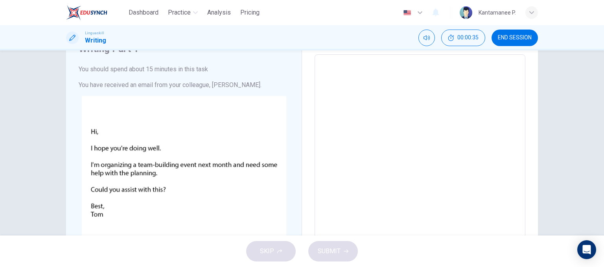
type textarea "T"
type textarea "x"
type textarea "To"
type textarea "x"
type textarea "To"
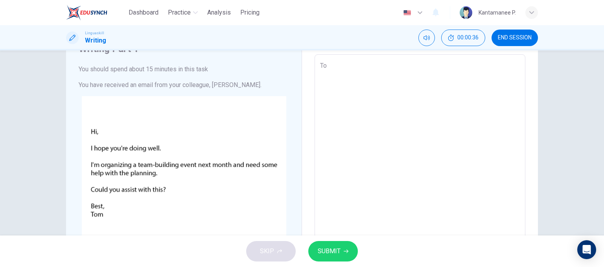
type textarea "x"
type textarea "To T"
type textarea "x"
type textarea "To To"
type textarea "x"
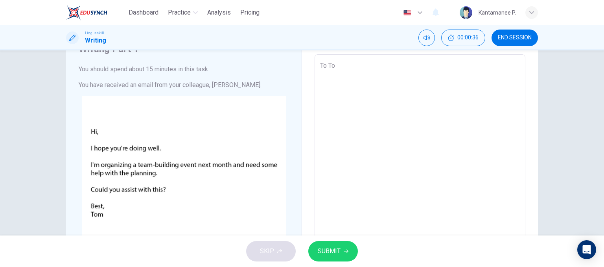
type textarea "To Too"
type textarea "x"
type textarea "To To"
type textarea "x"
type textarea "To Tom"
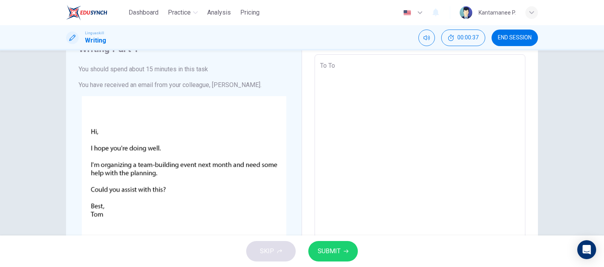
type textarea "x"
type textarea "To Tom"
type textarea "x"
type textarea "To Tom H"
type textarea "x"
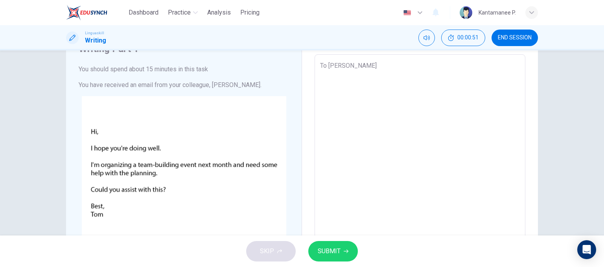
type textarea "To Tom Hi"
type textarea "x"
type textarea "To Tom H"
type textarea "x"
type textarea "To Tom"
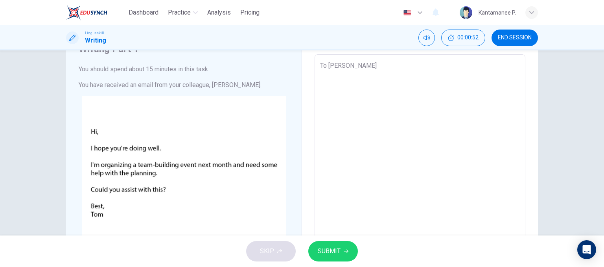
type textarea "x"
type textarea "To Tom"
type textarea "x"
type textarea "To Tom I"
type textarea "x"
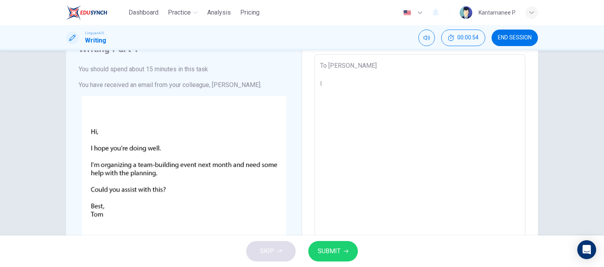
type textarea "To Tom I"
type textarea "x"
type textarea "To Tom I"
type textarea "x"
type textarea "To Tom I'"
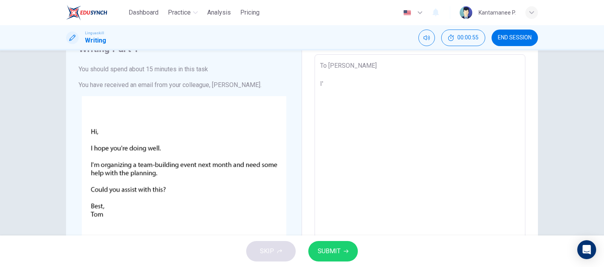
type textarea "x"
type textarea "To Tom I'm"
type textarea "x"
type textarea "To Tom I'"
type textarea "x"
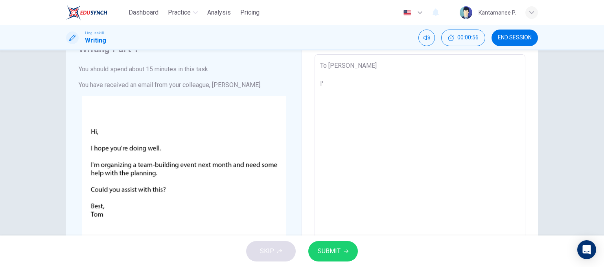
type textarea "To Tom I"
type textarea "x"
type textarea "To Tom Ia"
type textarea "x"
type textarea "To Tom Iam"
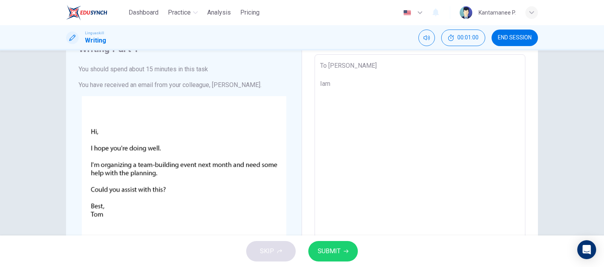
type textarea "x"
type textarea "To Tom Iam"
type textarea "x"
type textarea "To Tom Iam r"
type textarea "x"
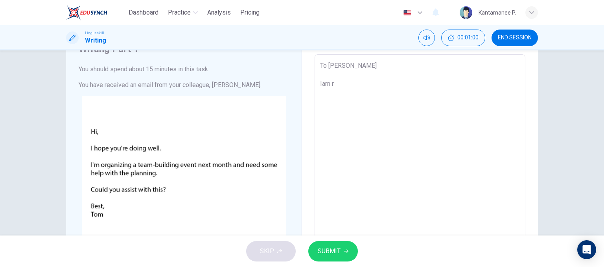
type textarea "To Tom Iam re"
type textarea "x"
type textarea "To Tom Iam rea"
type textarea "x"
type textarea "To Tom Iam real"
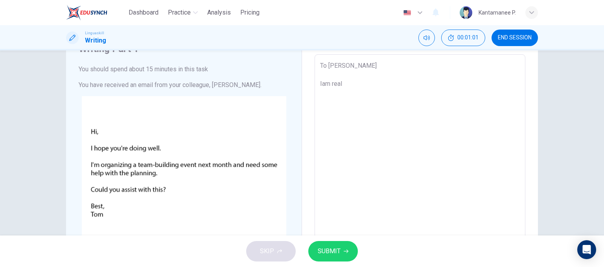
type textarea "x"
type textarea "To Tom Iam reall"
type textarea "x"
type textarea "To Tom Iam really"
type textarea "x"
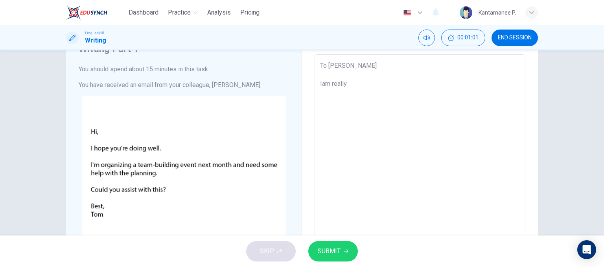
type textarea "To Tom Iam really"
type textarea "x"
type textarea "To Tom Iam really a"
type textarea "x"
type textarea "To Tom Iam really ap"
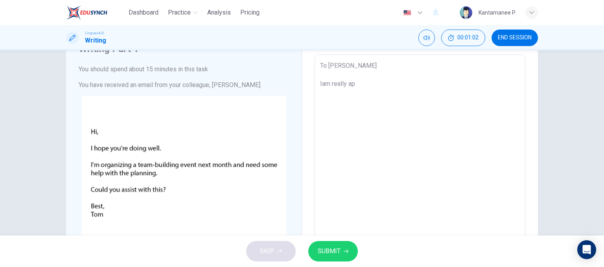
type textarea "x"
type textarea "To Tom Iam really apr"
type textarea "x"
type textarea "To Tom Iam really ap"
type textarea "x"
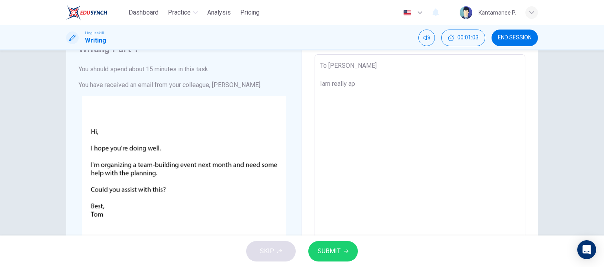
type textarea "To Tom Iam really app"
type textarea "x"
type textarea "To Tom Iam really appr"
type textarea "x"
type textarea "To Tom Iam really appre"
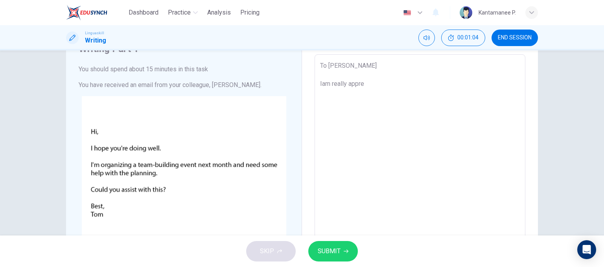
type textarea "x"
type textarea "To Tom Iam really apprec"
type textarea "x"
type textarea "To Tom Iam really appreci"
type textarea "x"
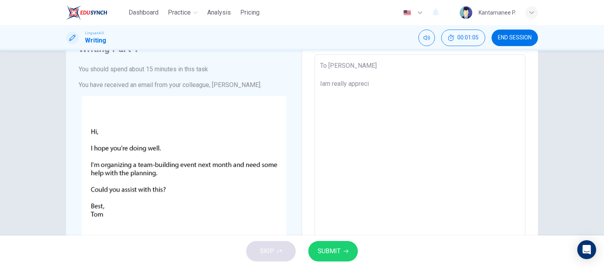
type textarea "To Tom Iam really apprecia"
type textarea "x"
type textarea "To Tom Iam really appreciat"
type textarea "x"
type textarea "To Tom Iam really appreciate"
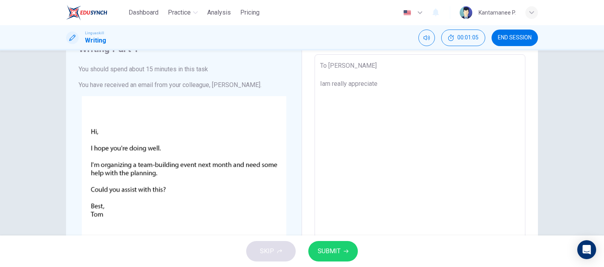
type textarea "x"
type textarea "To Tom Iam really appreciate"
type textarea "x"
type textarea "To Tom Iam really appreciate o"
type textarea "x"
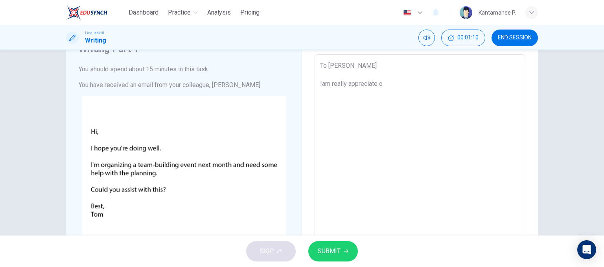
type textarea "To Tom Iam really appreciate"
type textarea "x"
type textarea "To Tom Iam really appreciate y"
type textarea "x"
type textarea "To Tom Iam really appreciate yo"
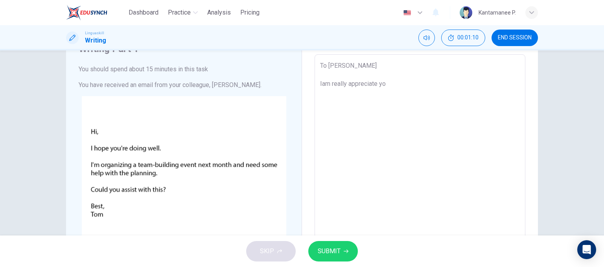
type textarea "x"
type textarea "To Tom Iam really appreciate you"
type textarea "x"
type textarea "To Tom Iam really appreciate your"
type textarea "x"
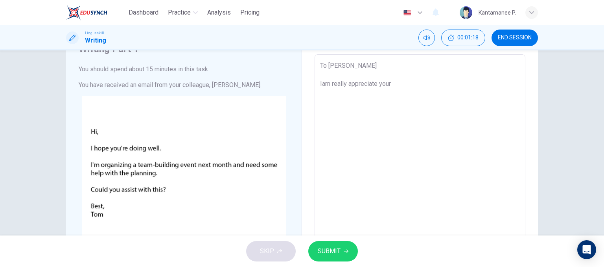
type textarea "To Tom Iam really appreciate you"
type textarea "x"
type textarea "To Tom Iam really appreciate yo"
type textarea "x"
type textarea "To Tom Iam really appreciate y"
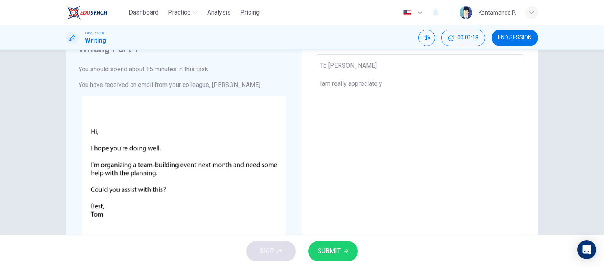
type textarea "x"
type textarea "To Tom Iam really appreciate"
type textarea "x"
type textarea "To Tom Iam really appreciate t"
type textarea "x"
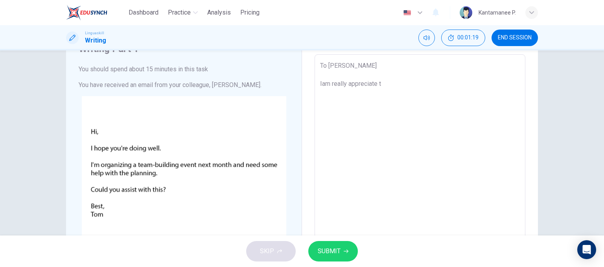
type textarea "To Tom Iam really appreciate th"
type textarea "x"
type textarea "To Tom Iam really appreciate tha"
type textarea "x"
type textarea "To Tom Iam really appreciate that"
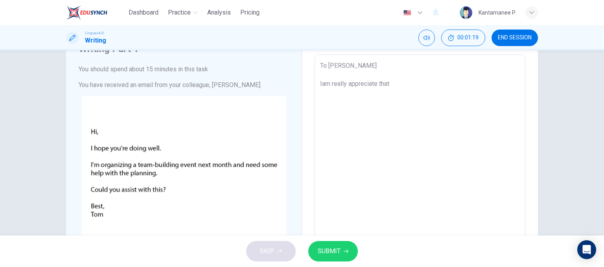
type textarea "x"
type textarea "To Tom Iam really appreciate that,"
type textarea "x"
type textarea "To Tom Iam really appreciate that,"
type textarea "x"
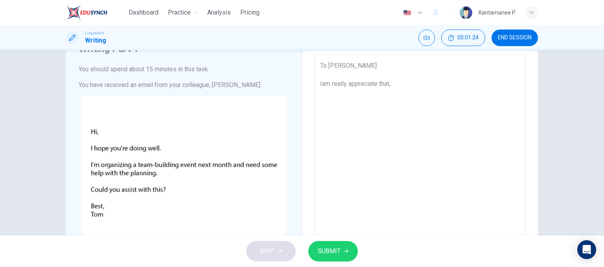
type textarea "To Tom Iam really appreciate that, I"
type textarea "x"
type textarea "To Tom Iam really appreciate that, Ic"
type textarea "x"
type textarea "To Tom Iam really appreciate that, Ica"
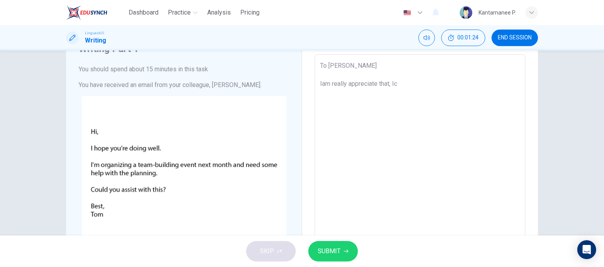
type textarea "x"
type textarea "To Tom Iam really appreciate that, Ican"
type textarea "x"
type textarea "To Tom Iam really appreciate that, Ica"
type textarea "x"
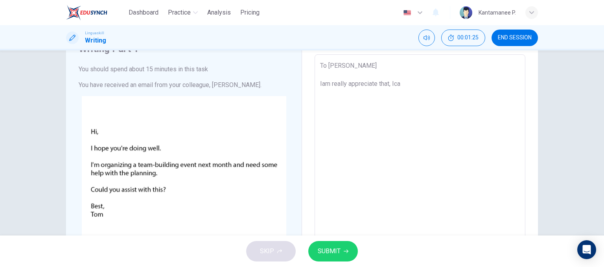
type textarea "To Tom Iam really appreciate that, Ic"
type textarea "x"
type textarea "To Tom Iam really appreciate that, I"
type textarea "x"
type textarea "To Tom Iam really appreciate that, I"
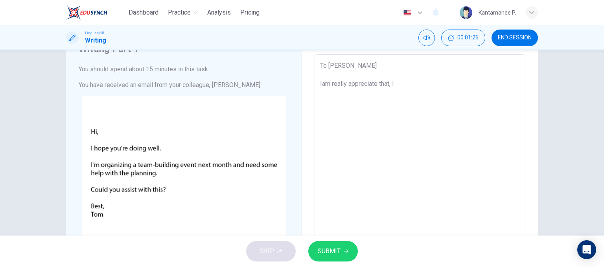
type textarea "x"
type textarea "To Tom Iam really appreciate that, I c"
type textarea "x"
type textarea "To Tom Iam really appreciate that, I ca"
type textarea "x"
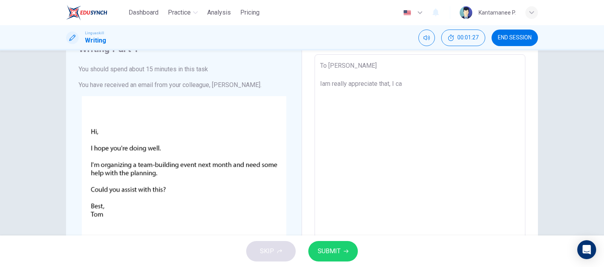
type textarea "To Tom Iam really appreciate that, I can"
type textarea "x"
type textarea "To Tom Iam really appreciate that, I can"
type textarea "x"
type textarea "To Tom Iam really appreciate that, I can a"
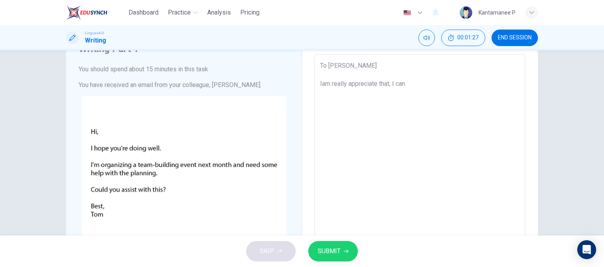
type textarea "x"
type textarea "To Tom Iam really appreciate that, I can as"
type textarea "x"
type textarea "To Tom Iam really appreciate that, I can ass"
type textarea "x"
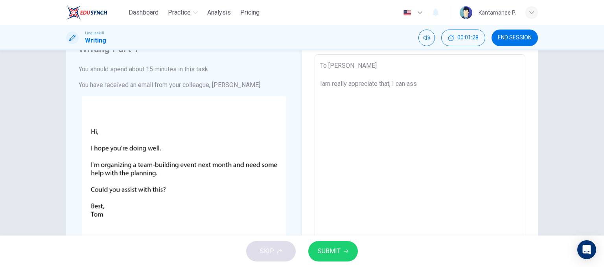
type textarea "To Tom Iam really appreciate that, I can assi"
type textarea "x"
type textarea "To Tom Iam really appreciate that, I can assis"
type textarea "x"
type textarea "To Tom Iam really appreciate that, I can assist"
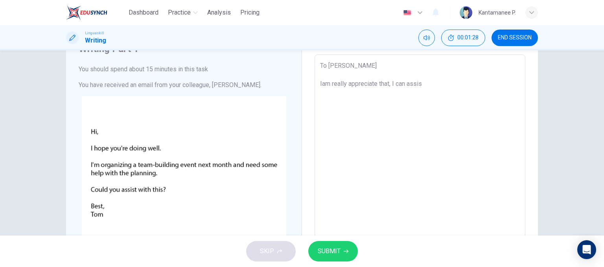
type textarea "x"
type textarea "To Tom Iam really appreciate that, I can assist"
type textarea "x"
type textarea "To Tom Iam really appreciate that, I can assist w"
type textarea "x"
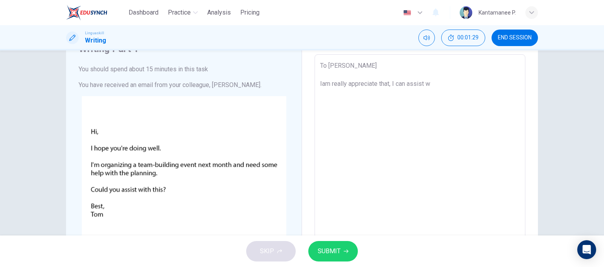
type textarea "To Tom Iam really appreciate that, I can assist wi"
type textarea "x"
type textarea "To Tom Iam really appreciate that, I can assist wit"
type textarea "x"
type textarea "To Tom Iam really appreciate that, I can assist with"
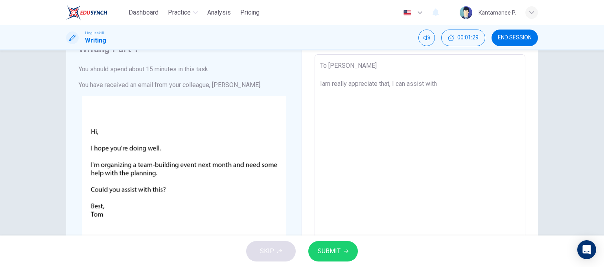
type textarea "x"
type textarea "To Tom Iam really appreciate that, I can assist with"
type textarea "x"
type textarea "To Tom Iam really appreciate that, I can assist with t"
type textarea "x"
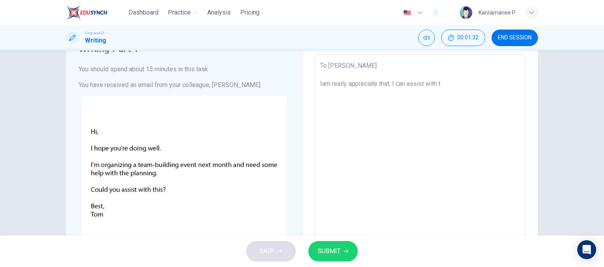
type textarea "To Tom Iam really appreciate that, I can assist with th"
type textarea "x"
type textarea "To Tom Iam really appreciate that, I can assist with thi"
type textarea "x"
type textarea "To Tom Iam really appreciate that, I can assist with this"
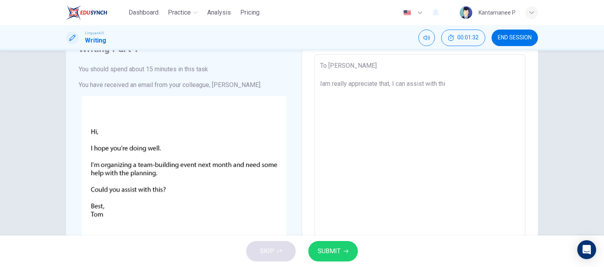
type textarea "x"
type textarea "To Tom Iam really appreciate that, I can assist with this"
type textarea "x"
type textarea "To Tom Iam really appreciate that, I can assist with this u"
type textarea "x"
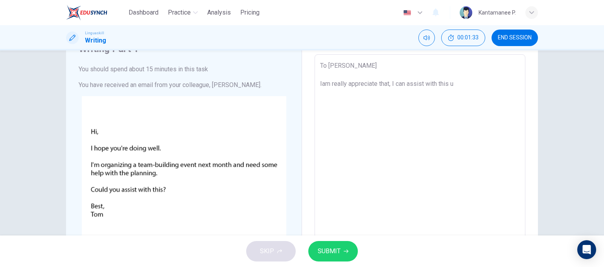
type textarea "To Tom Iam really appreciate that, I can assist with this up"
type textarea "x"
type textarea "To Tom Iam really appreciate that, I can assist with this up"
type textarea "x"
type textarea "To Tom Iam really appreciate that, I can assist with this up c"
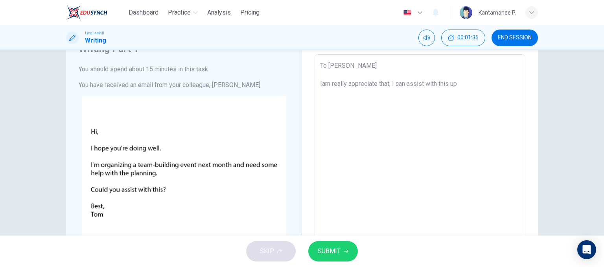
type textarea "x"
type textarea "To Tom Iam really appreciate that, I can assist with this up co"
type textarea "x"
type textarea "To Tom Iam really appreciate that, I can assist with this up com"
type textarea "x"
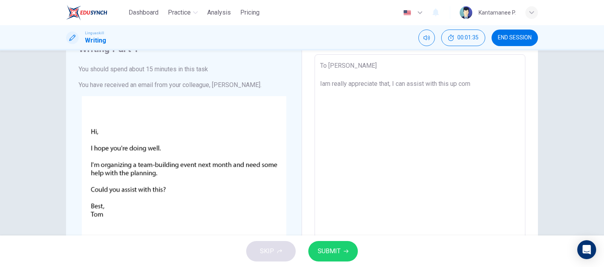
type textarea "To Tom Iam really appreciate that, I can assist with this up comi"
type textarea "x"
type textarea "To Tom Iam really appreciate that, I can assist with this up comin"
type textarea "x"
type textarea "To Tom Iam really appreciate that, I can assist with this up coming"
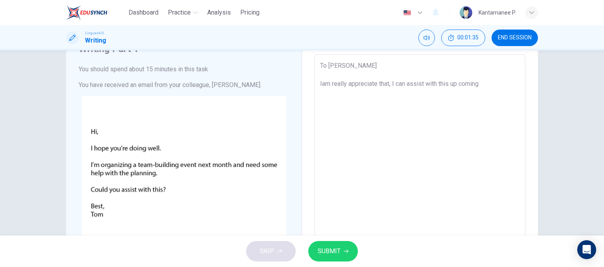
type textarea "x"
type textarea "To Tom Iam really appreciate that, I can assist with this up coming"
type textarea "x"
type textarea "To Tom Iam really appreciate that, I can assist with this up coming e"
type textarea "x"
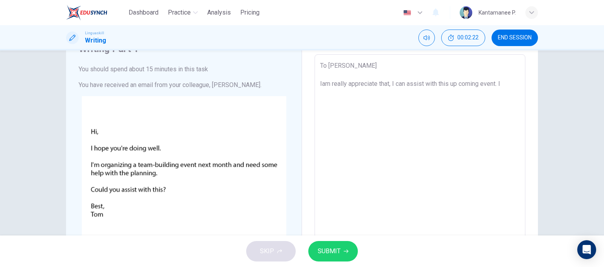
scroll to position [9, 0]
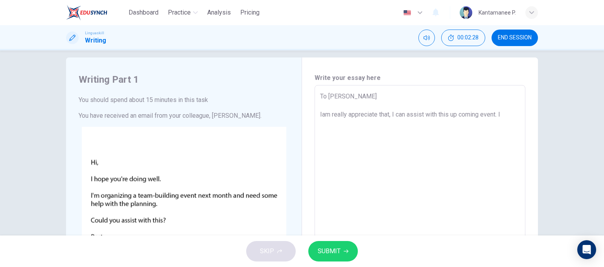
click at [483, 113] on textarea "To Tom Iam really appreciate that, I can assist with this up coming event. I" at bounding box center [420, 237] width 200 height 290
click at [481, 114] on textarea "To Tom Iam really appreciate that, I can assist with this up coming event. I" at bounding box center [420, 237] width 200 height 290
click at [394, 129] on textarea "To Tom Iam really appreciate that, I can assist with this up coming team-buildi…" at bounding box center [420, 237] width 200 height 290
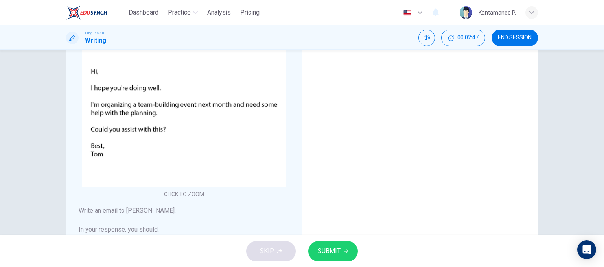
scroll to position [48, 0]
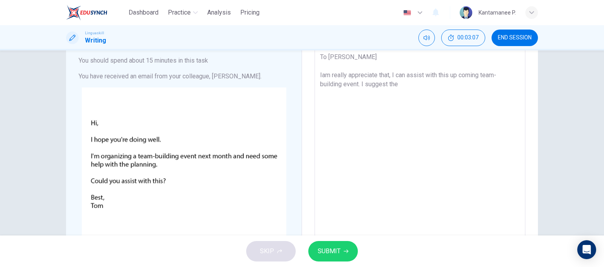
drag, startPoint x: 400, startPoint y: 85, endPoint x: 360, endPoint y: 87, distance: 39.4
click at [360, 87] on textarea "To Tom Iam really appreciate that, I can assist with this up coming team-buildi…" at bounding box center [420, 197] width 200 height 290
click at [417, 87] on textarea "To Tom Iam really appreciate that, I can assist with this up coming team-buildi…" at bounding box center [420, 197] width 200 height 290
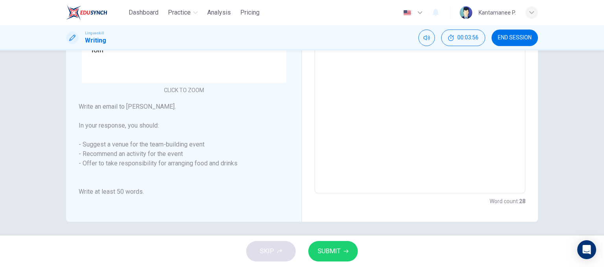
scroll to position [205, 0]
drag, startPoint x: 102, startPoint y: 162, endPoint x: 279, endPoint y: 163, distance: 177.9
click at [226, 165] on h6 "Write an email to Tom. In your response, you should: - Suggest a venue for the …" at bounding box center [184, 147] width 211 height 94
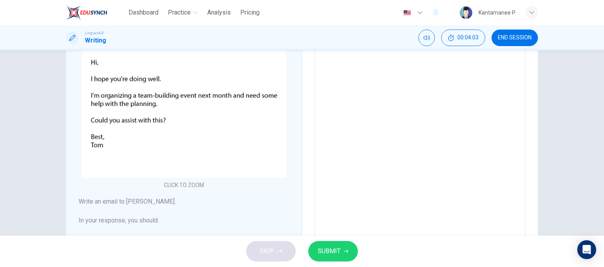
scroll to position [48, 0]
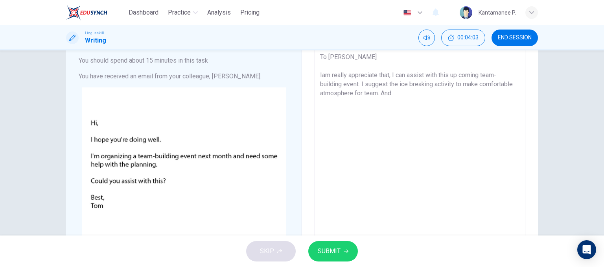
click at [406, 94] on textarea "To Tom Iam really appreciate that, I can assist with this up coming team-buildi…" at bounding box center [420, 197] width 200 height 290
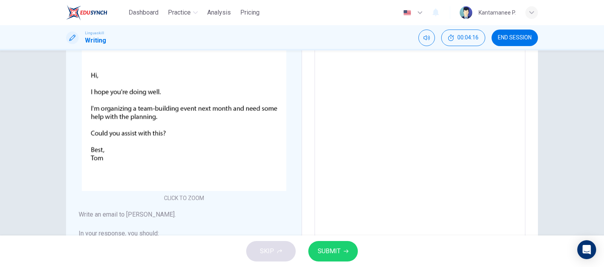
scroll to position [9, 0]
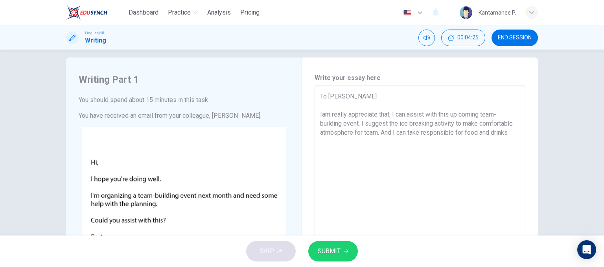
drag, startPoint x: 467, startPoint y: 132, endPoint x: 382, endPoint y: 136, distance: 85.9
click at [382, 136] on textarea "To Tom Iam really appreciate that, I can assist with this up coming team-buildi…" at bounding box center [420, 237] width 200 height 290
click at [479, 133] on textarea "To Tom Iam really appreciate that, I can assist with this up coming team-buildi…" at bounding box center [420, 237] width 200 height 290
click at [360, 124] on textarea "To Tom Iam really appreciate that, I can assist with this up coming team-buildi…" at bounding box center [420, 237] width 200 height 290
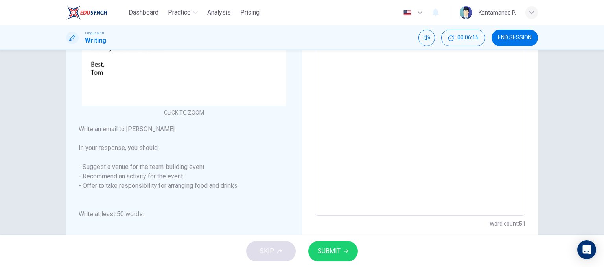
scroll to position [205, 0]
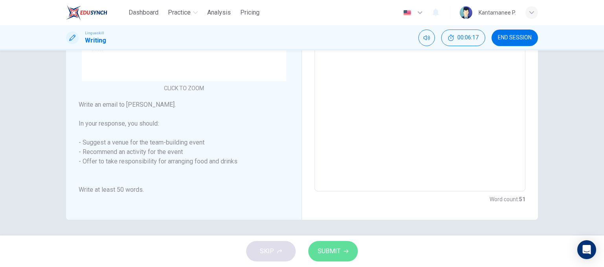
click at [345, 248] on button "SUBMIT" at bounding box center [334, 251] width 50 height 20
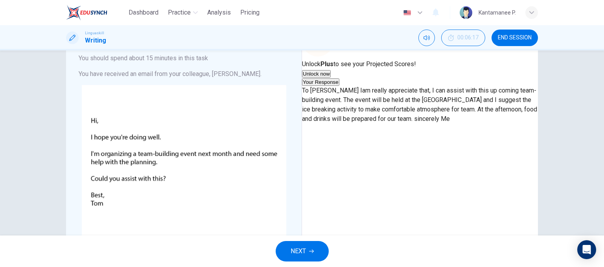
scroll to position [79, 0]
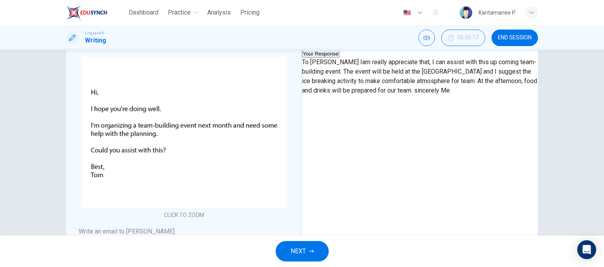
click at [307, 251] on button "NEXT" at bounding box center [302, 251] width 53 height 20
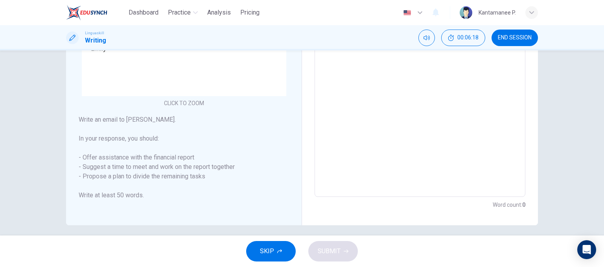
scroll to position [196, 0]
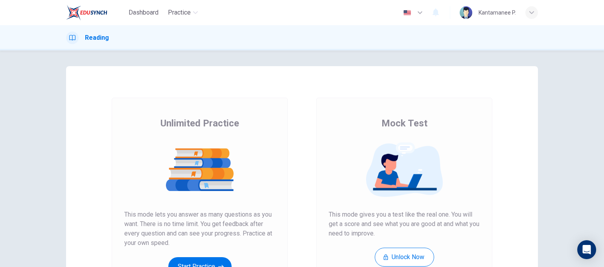
click at [95, 12] on img at bounding box center [86, 13] width 41 height 16
